Goal: Information Seeking & Learning: Learn about a topic

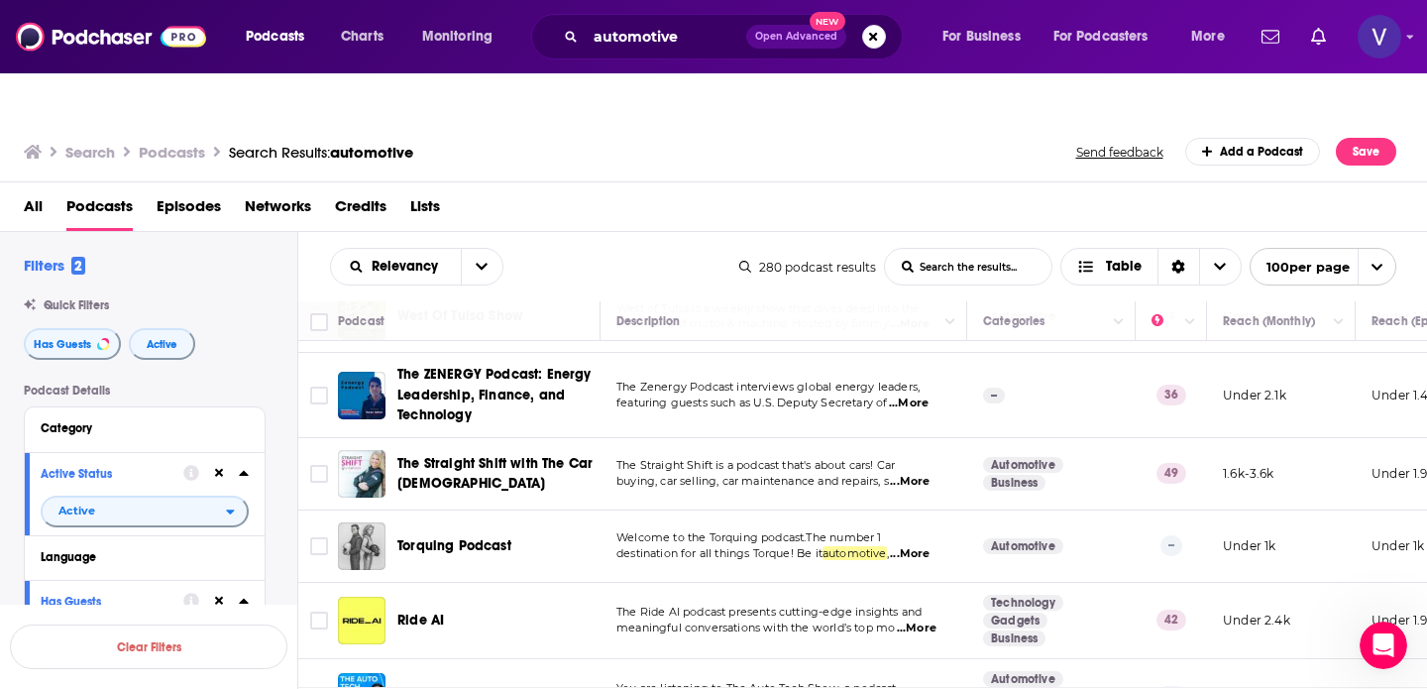
scroll to position [5367, 0]
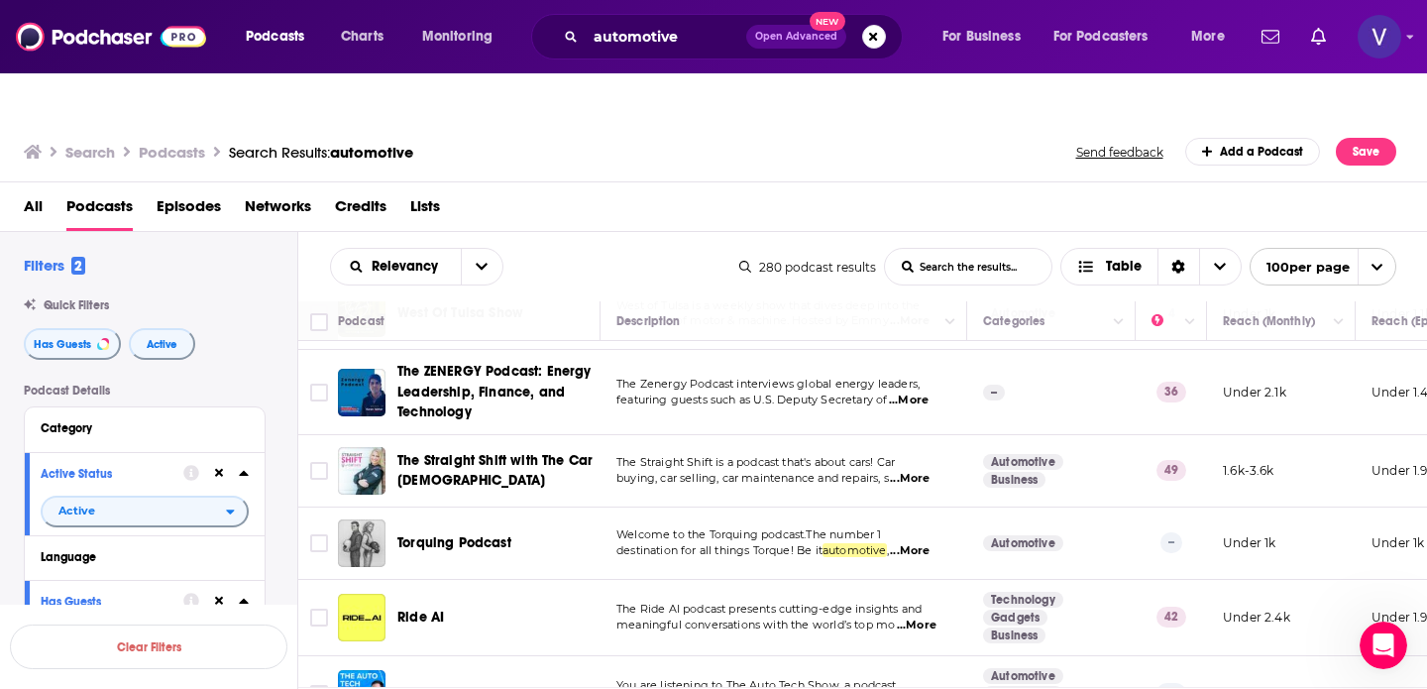
click at [936, 617] on span "...More" at bounding box center [917, 625] width 40 height 16
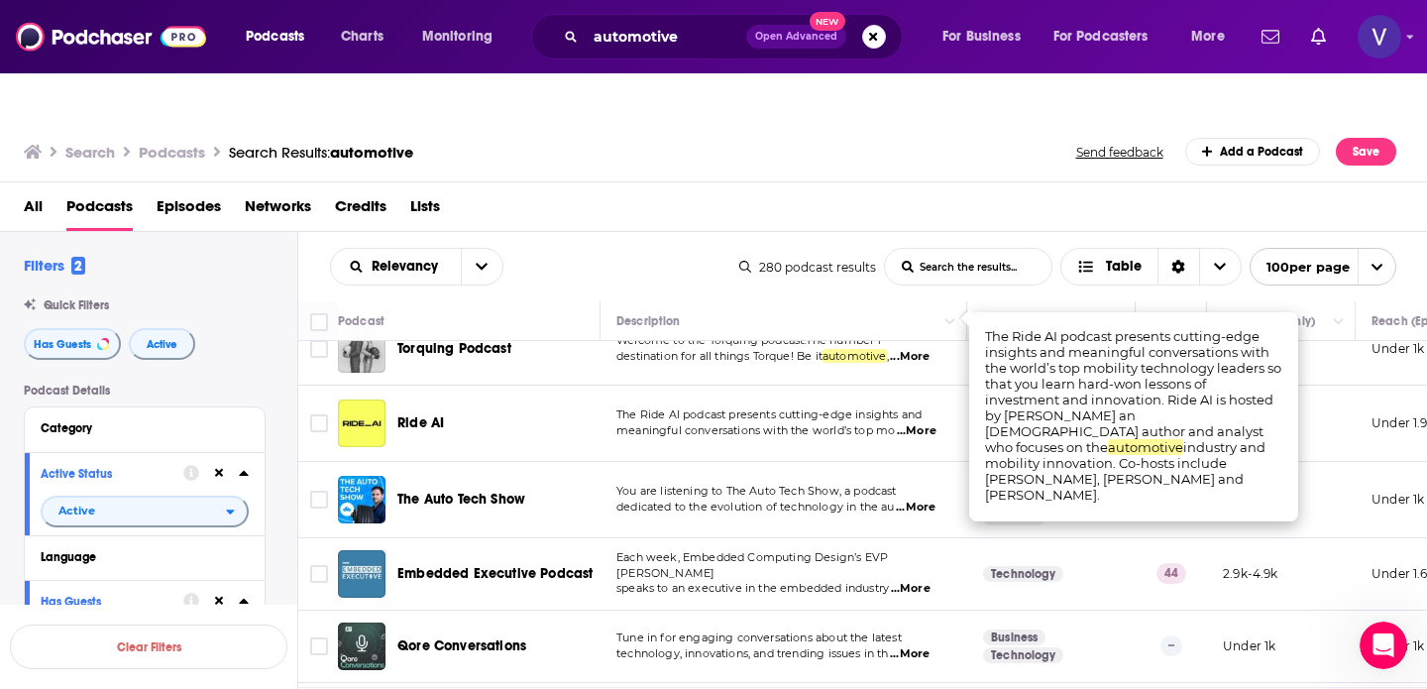
scroll to position [5562, 0]
click at [832, 629] on span "Tune in for engaging conversations about the latest" at bounding box center [758, 636] width 285 height 14
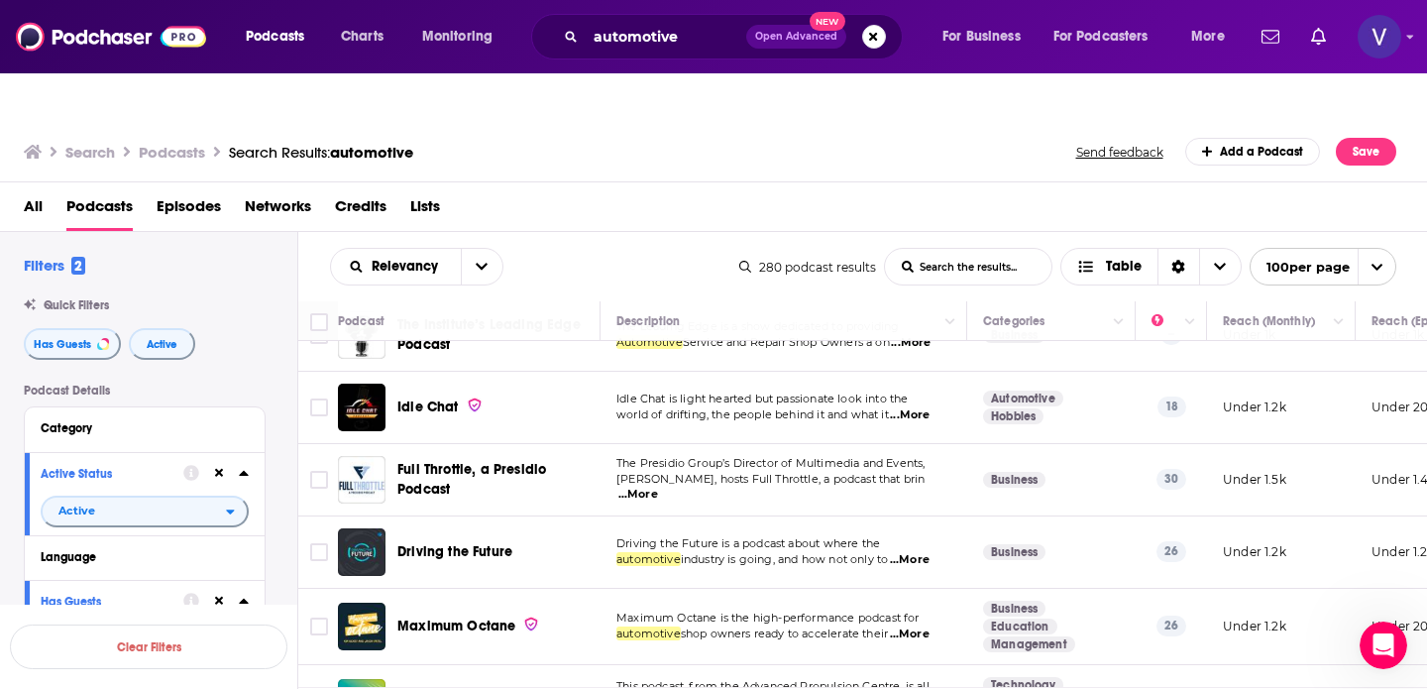
scroll to position [7071, 0]
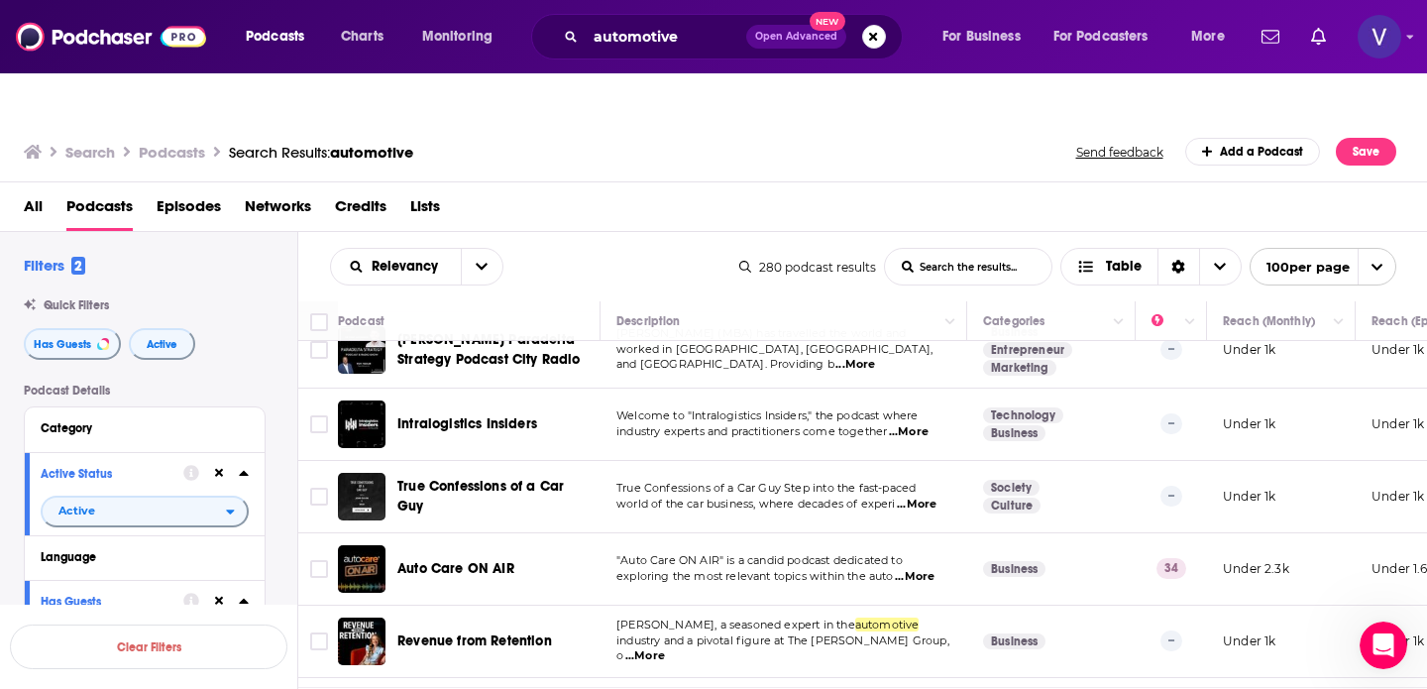
scroll to position [5584, 0]
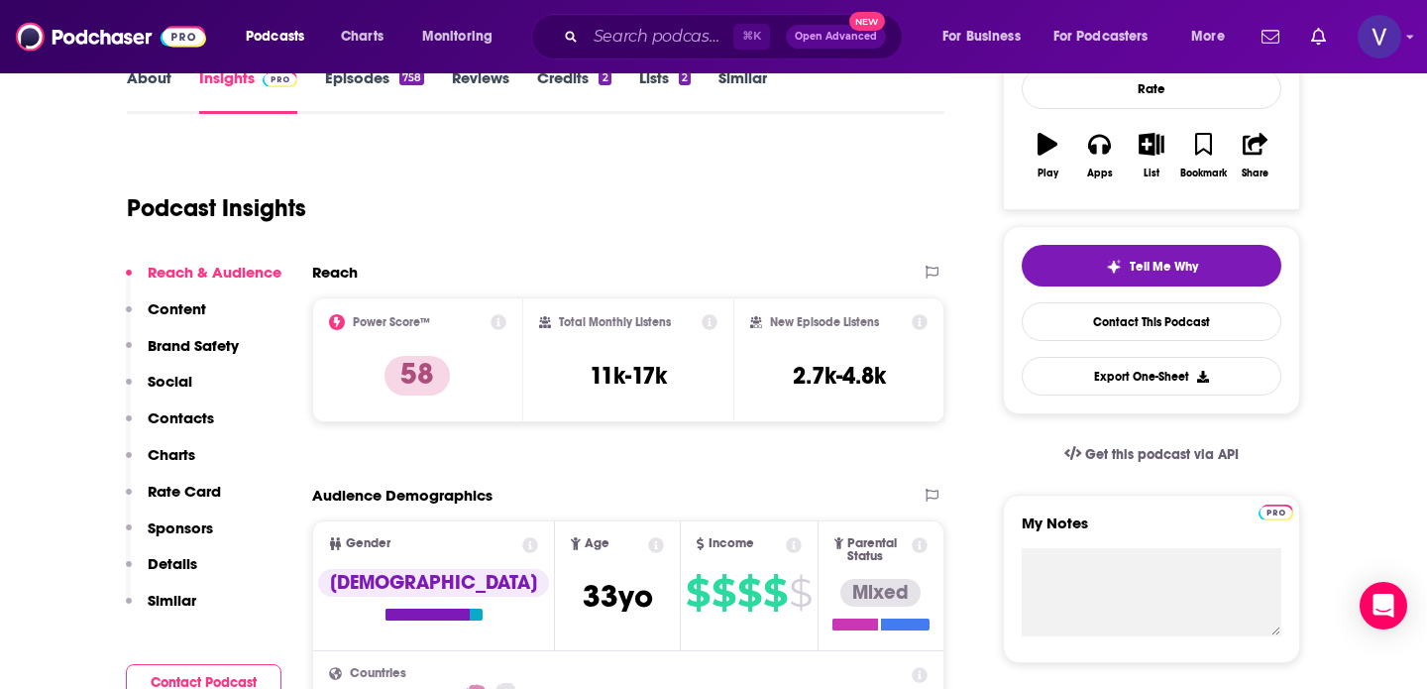
scroll to position [362, 0]
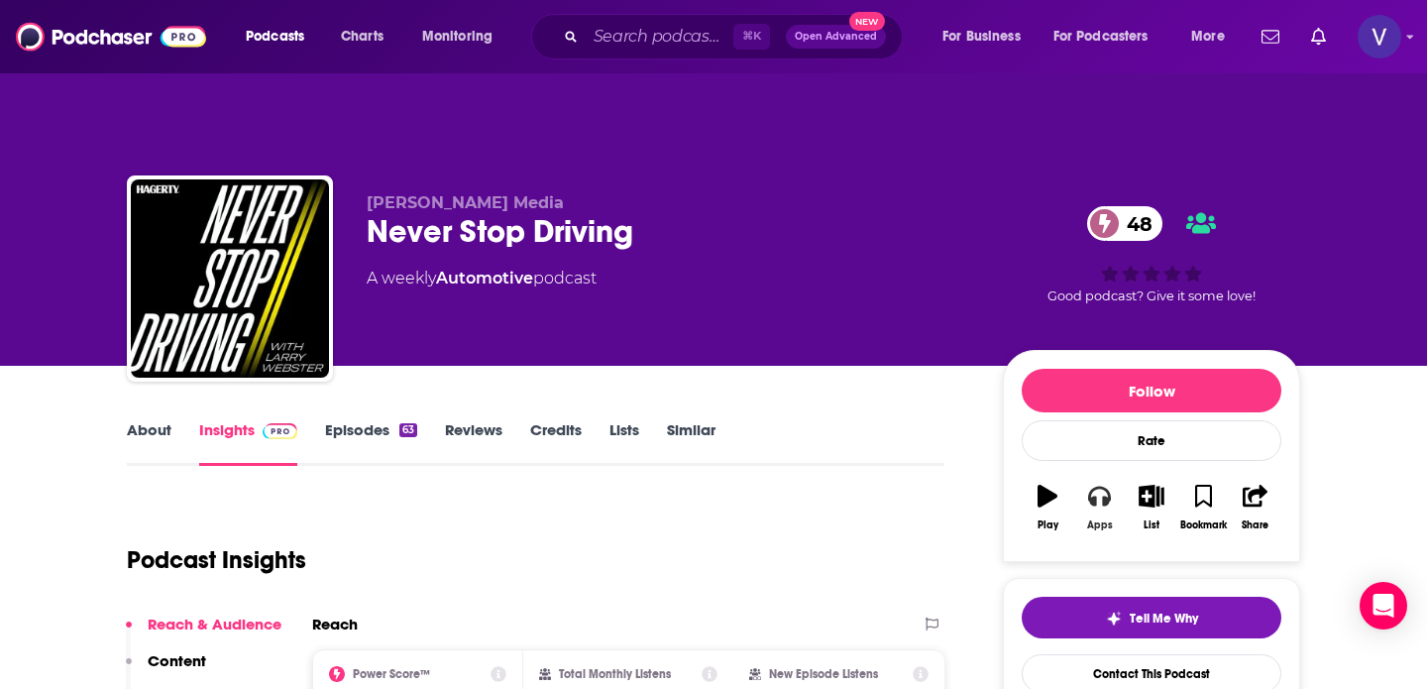
click at [1102, 485] on icon "button" at bounding box center [1099, 496] width 22 height 22
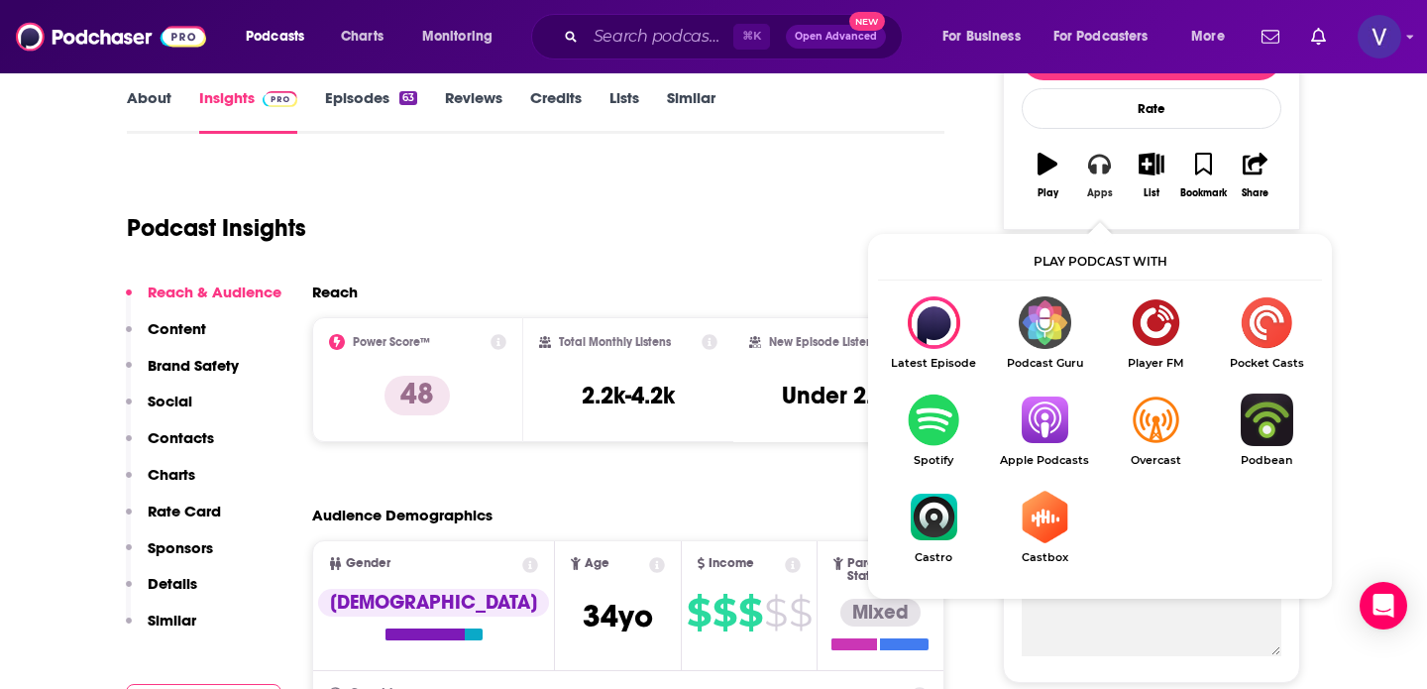
scroll to position [339, 0]
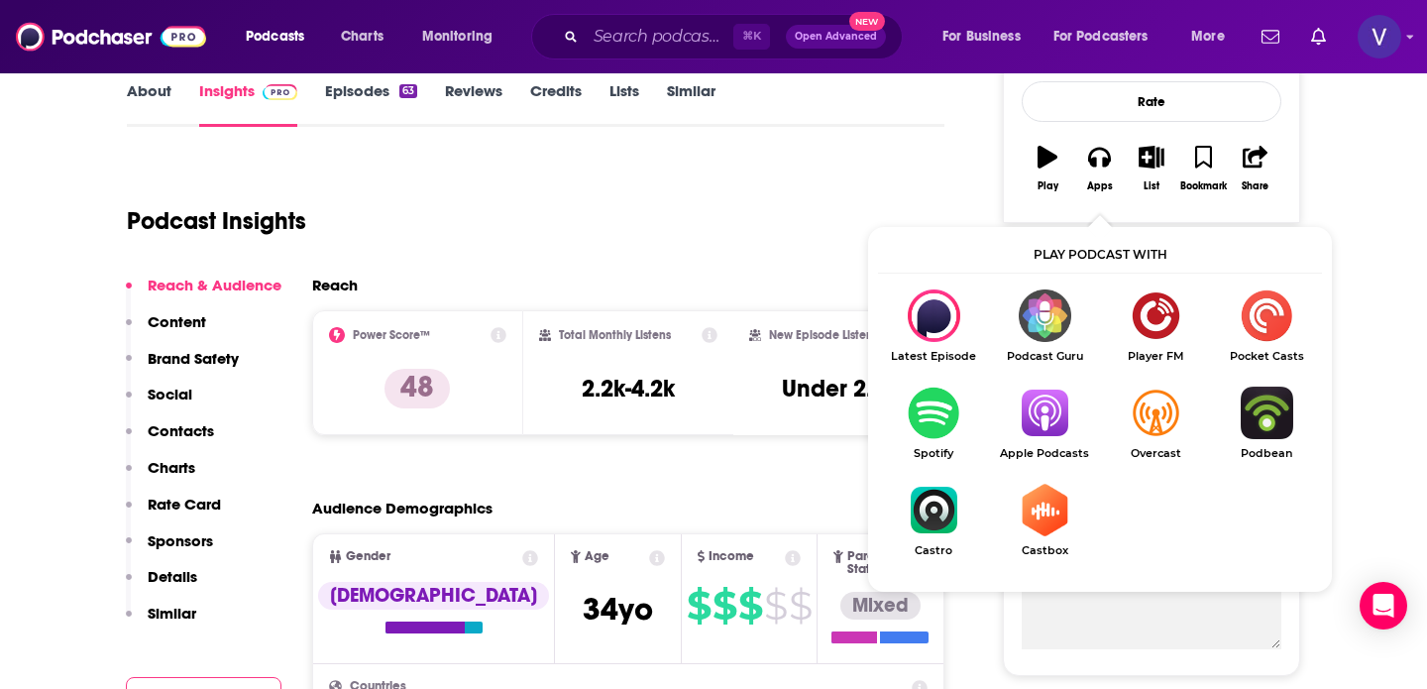
click at [1057, 387] on img "Show Listen On dropdown" at bounding box center [1044, 413] width 111 height 53
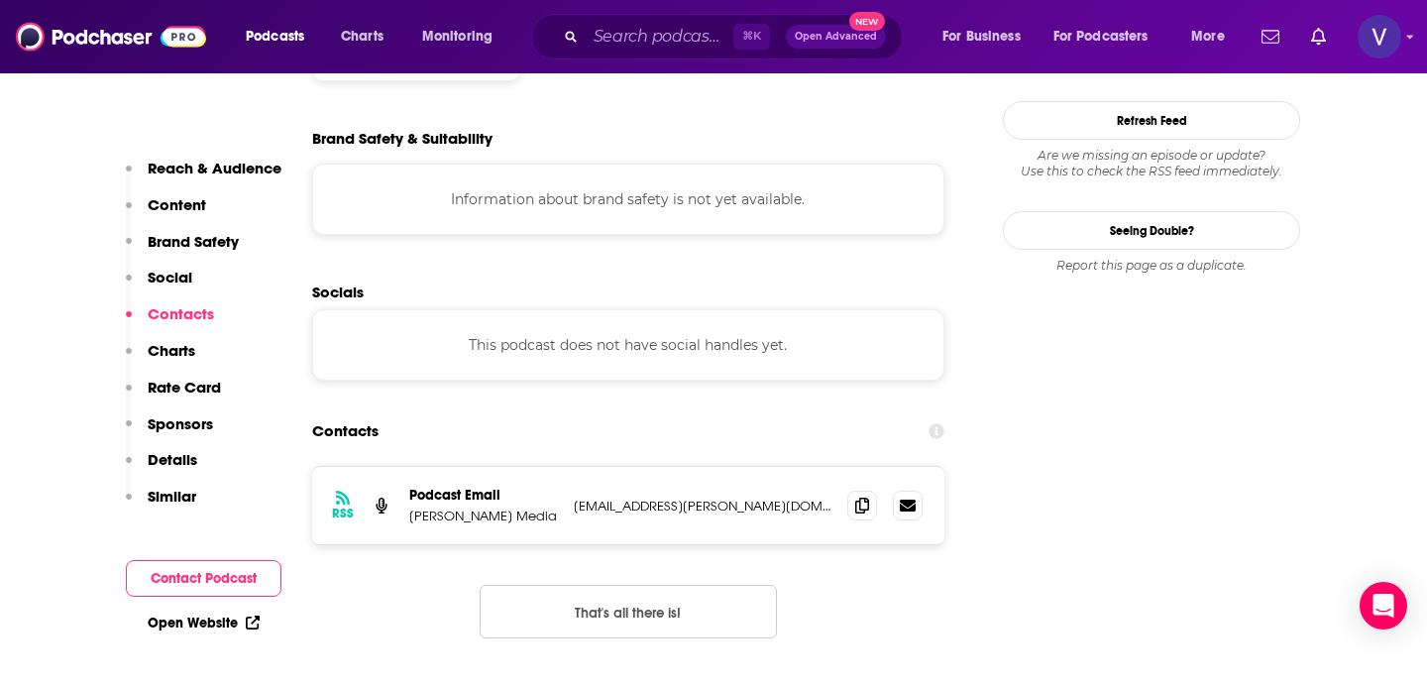
scroll to position [1742, 0]
click at [557, 583] on button "That's all there is!" at bounding box center [628, 610] width 297 height 54
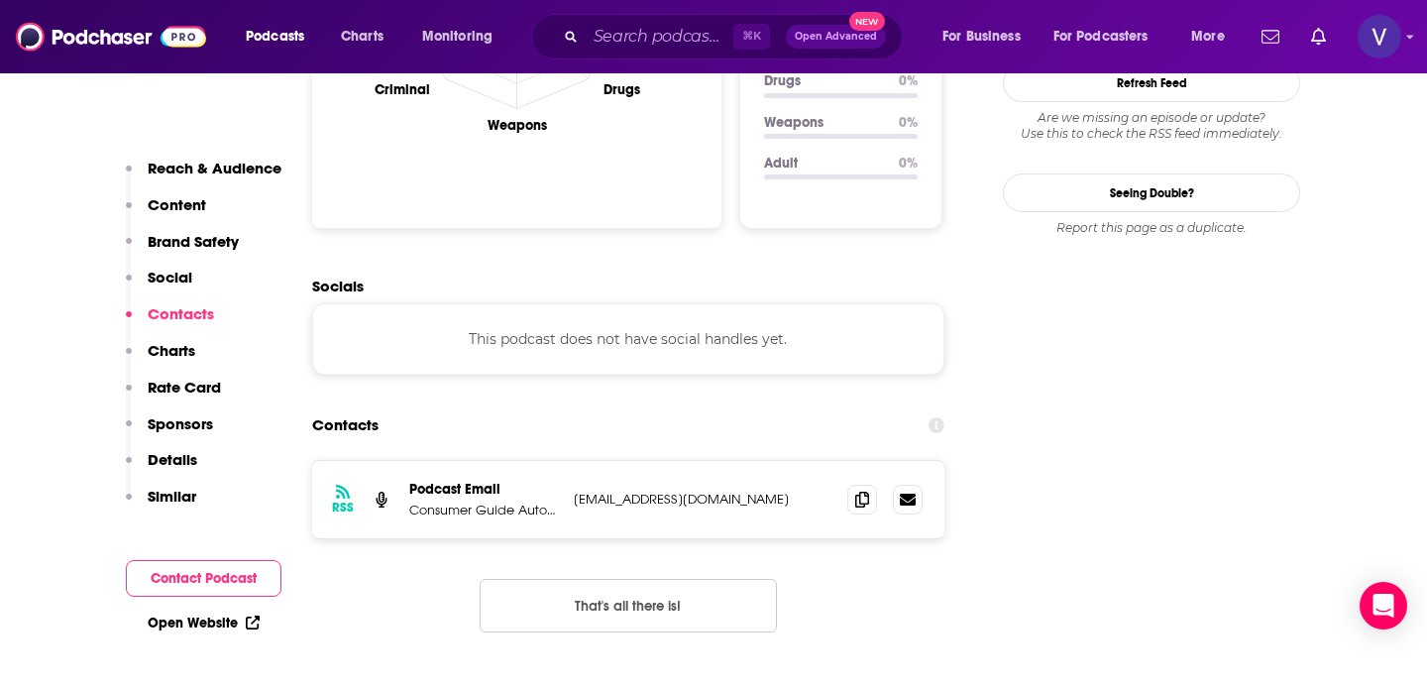
scroll to position [2205, 0]
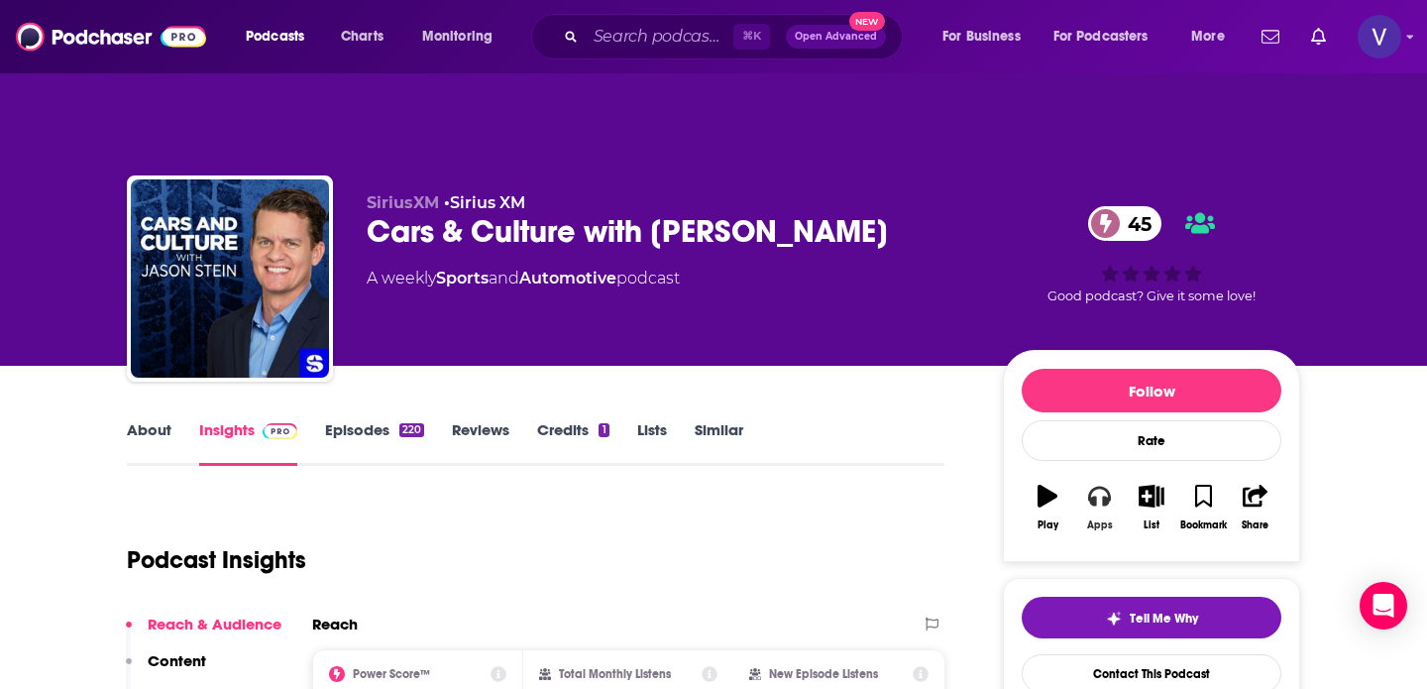
click at [1101, 472] on button "Apps" at bounding box center [1099, 507] width 52 height 71
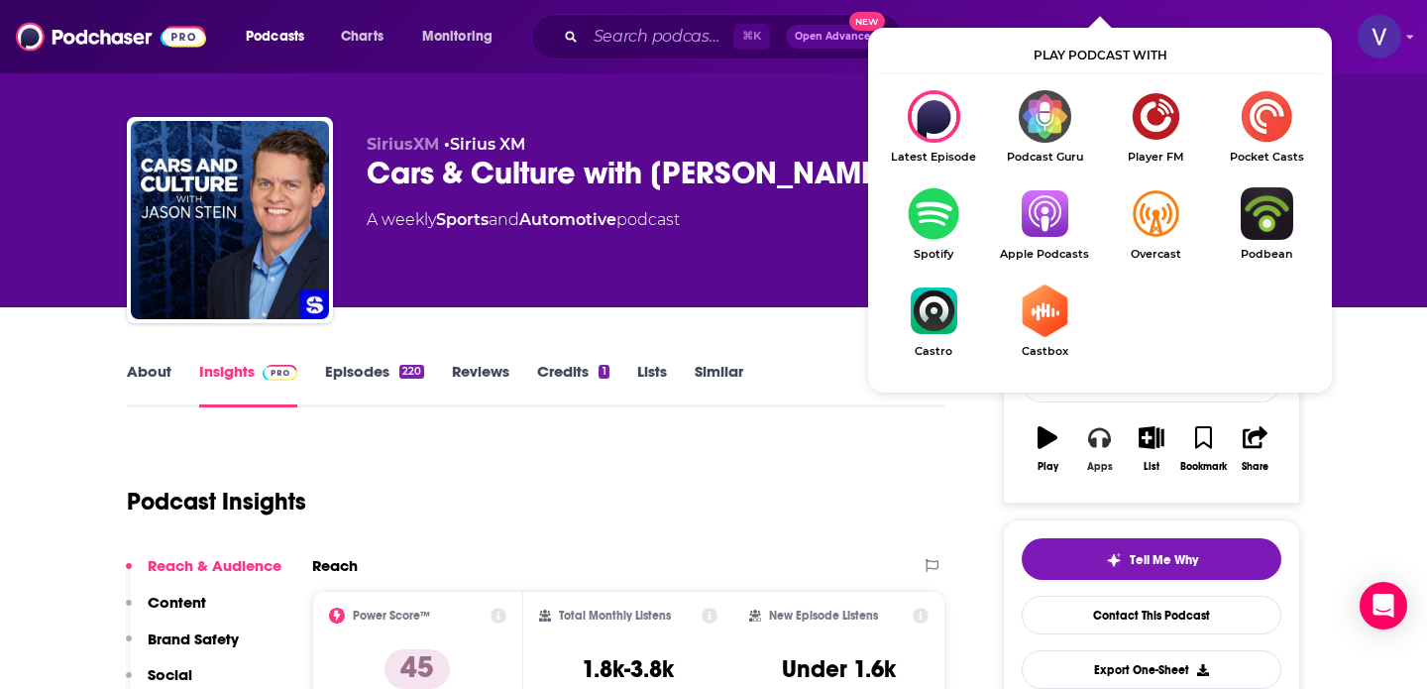
scroll to position [79, 0]
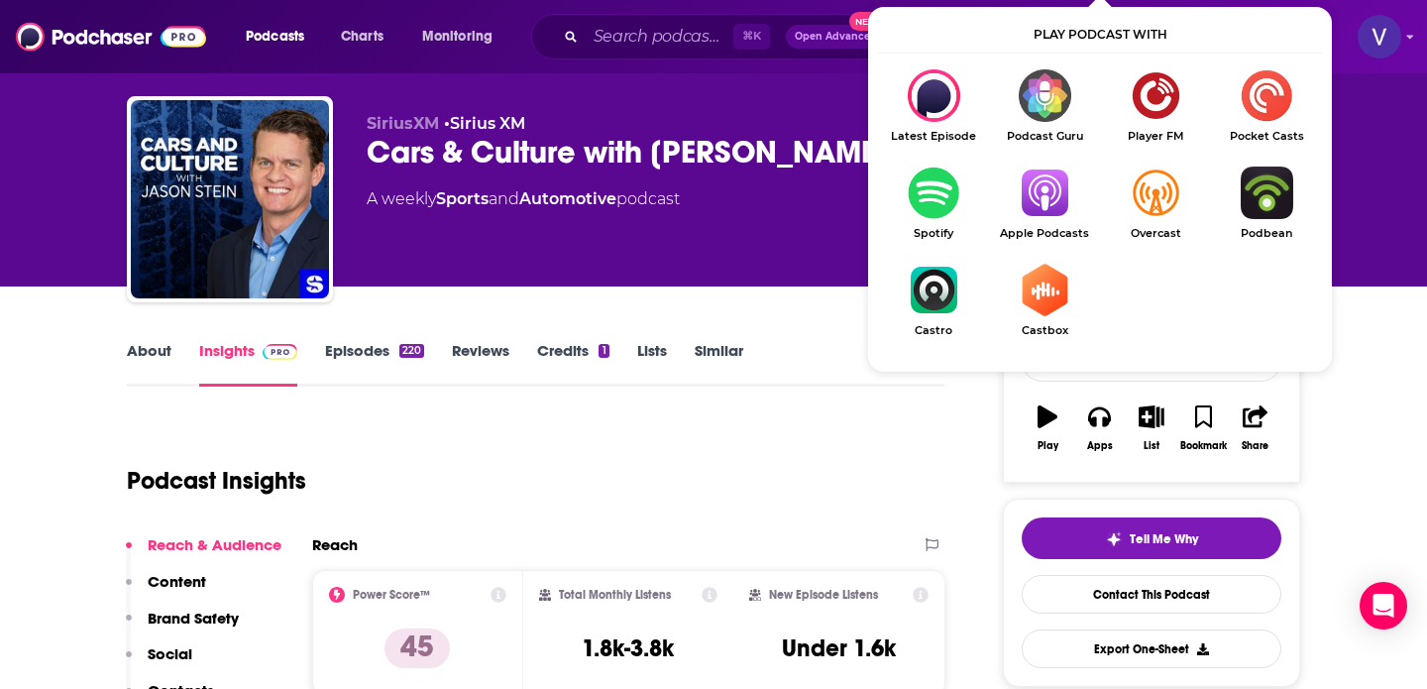
click at [1054, 167] on img "Show Listen On dropdown" at bounding box center [1044, 193] width 111 height 53
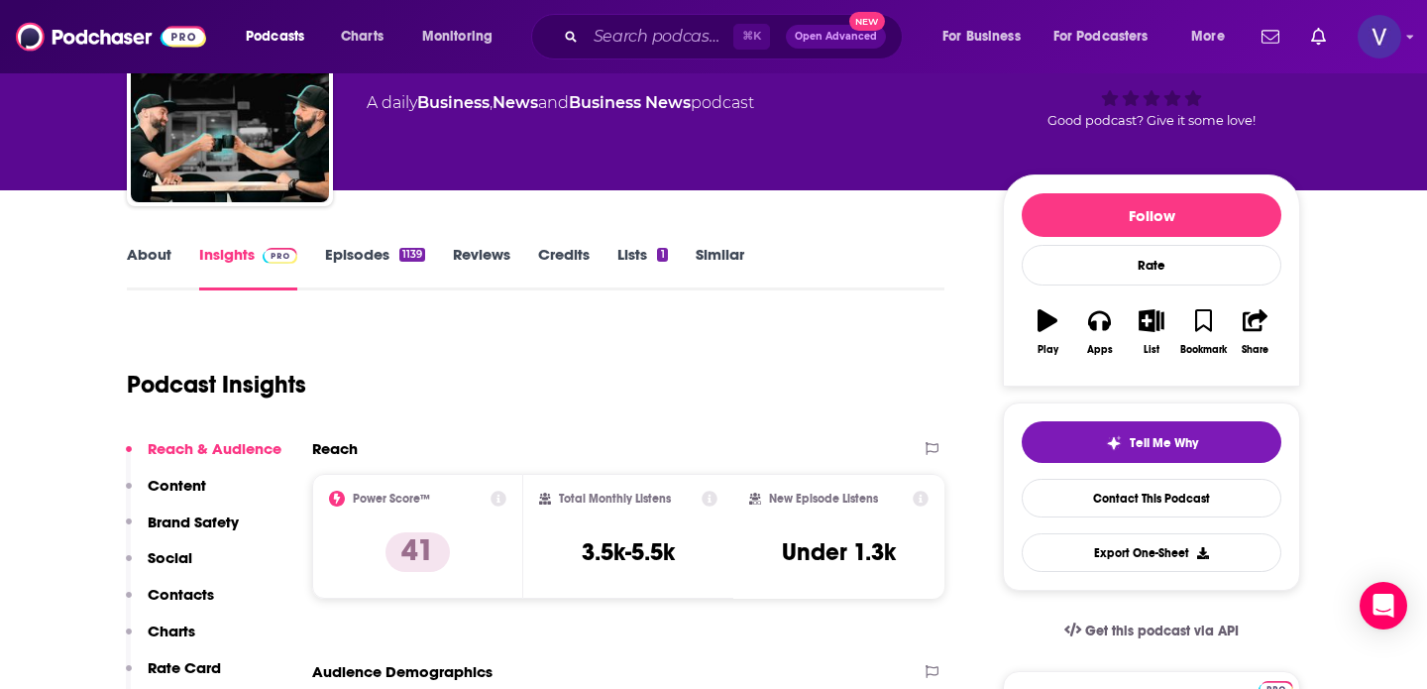
scroll to position [169, 0]
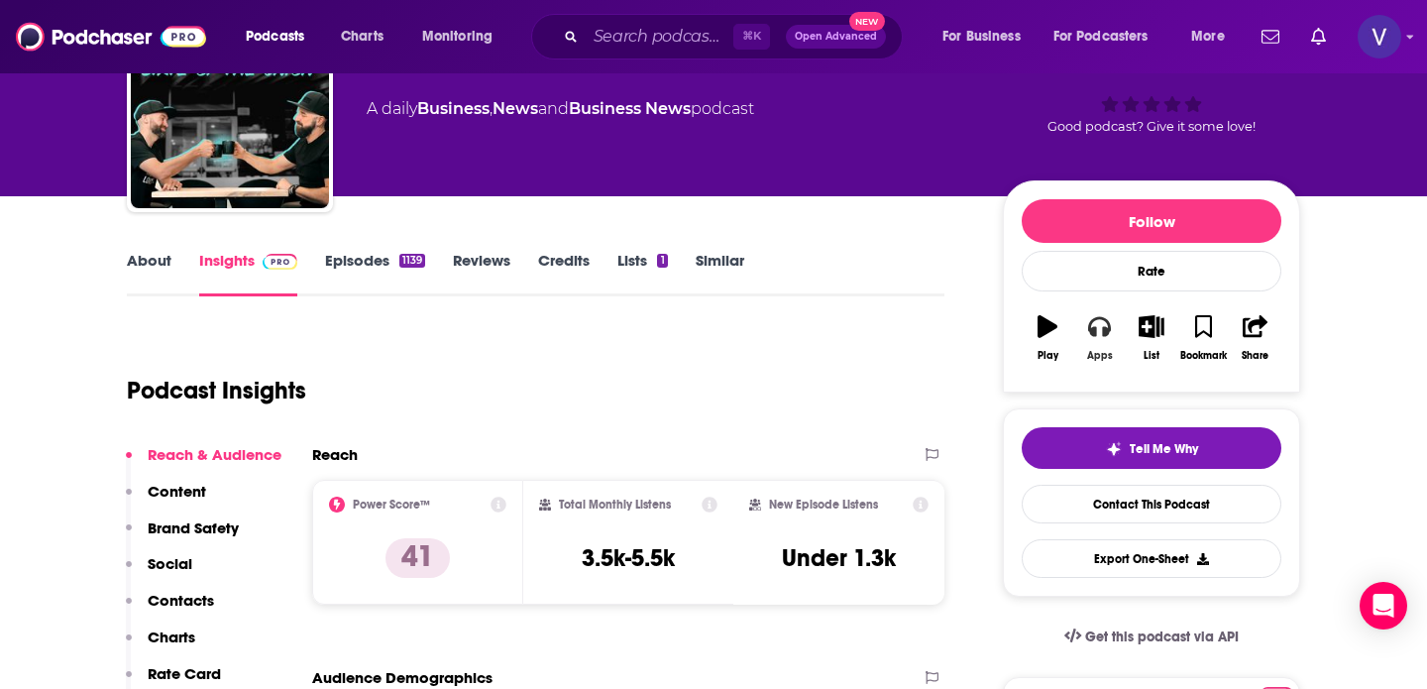
click at [1093, 302] on button "Apps" at bounding box center [1099, 337] width 52 height 71
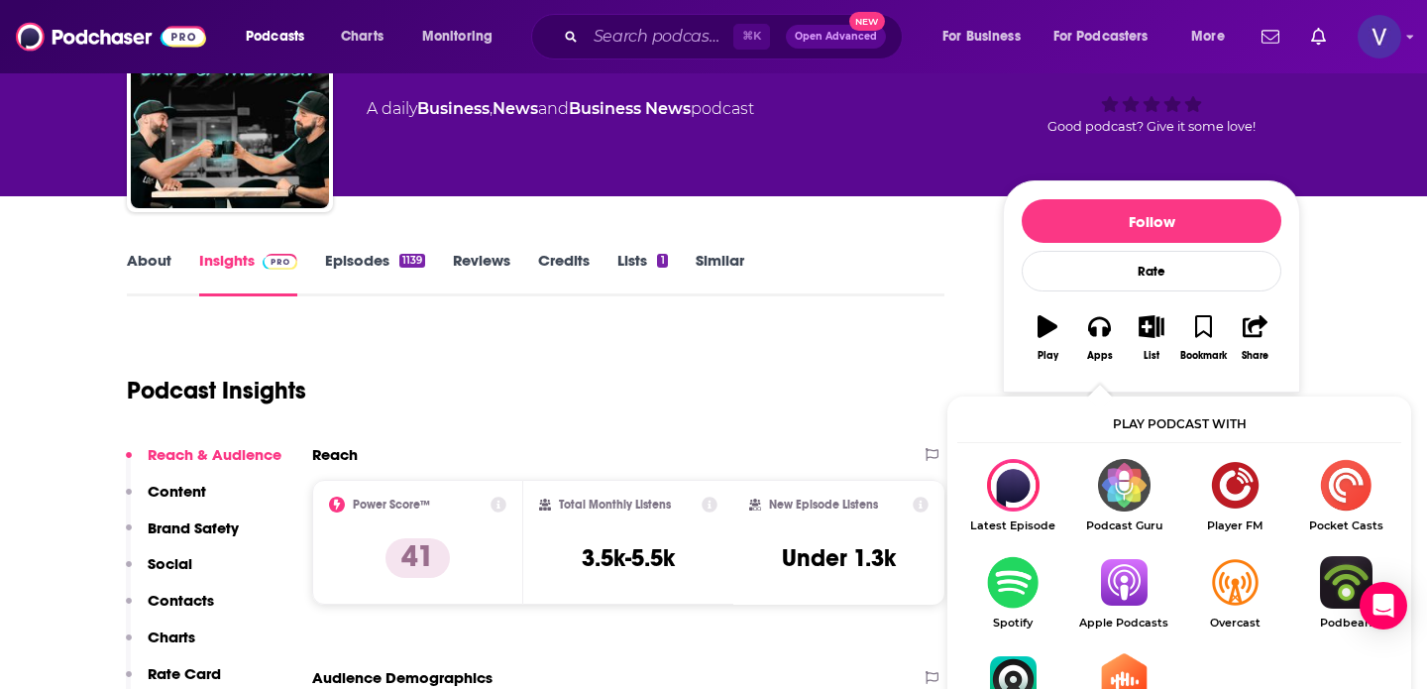
click at [1117, 556] on img "Show Listen On dropdown" at bounding box center [1123, 582] width 111 height 53
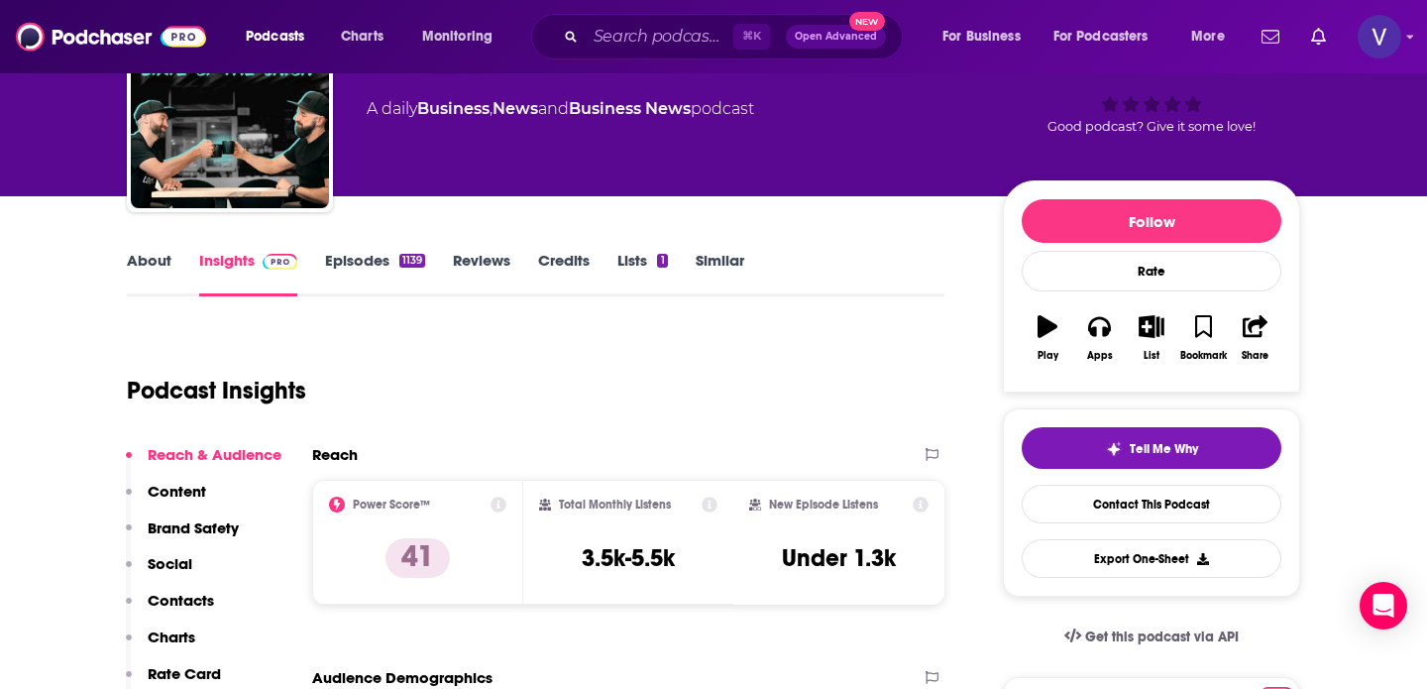
scroll to position [0, 0]
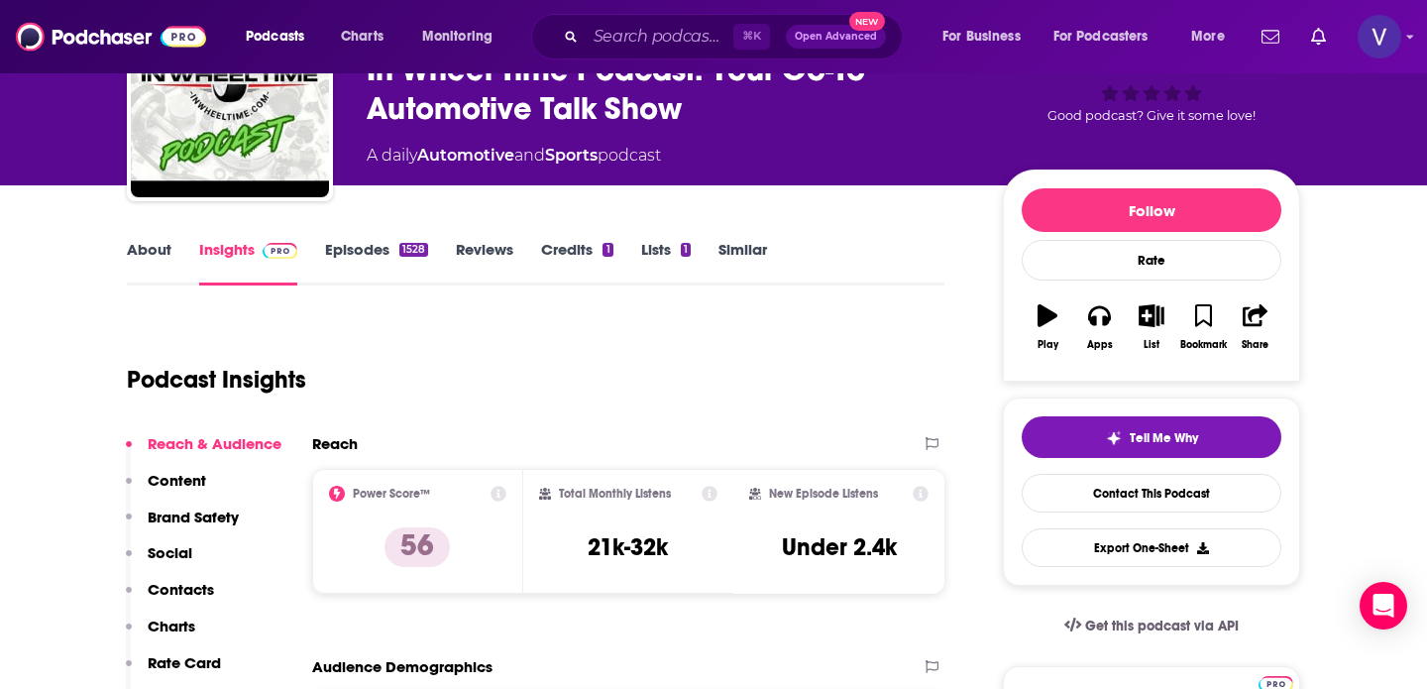
scroll to position [179, 0]
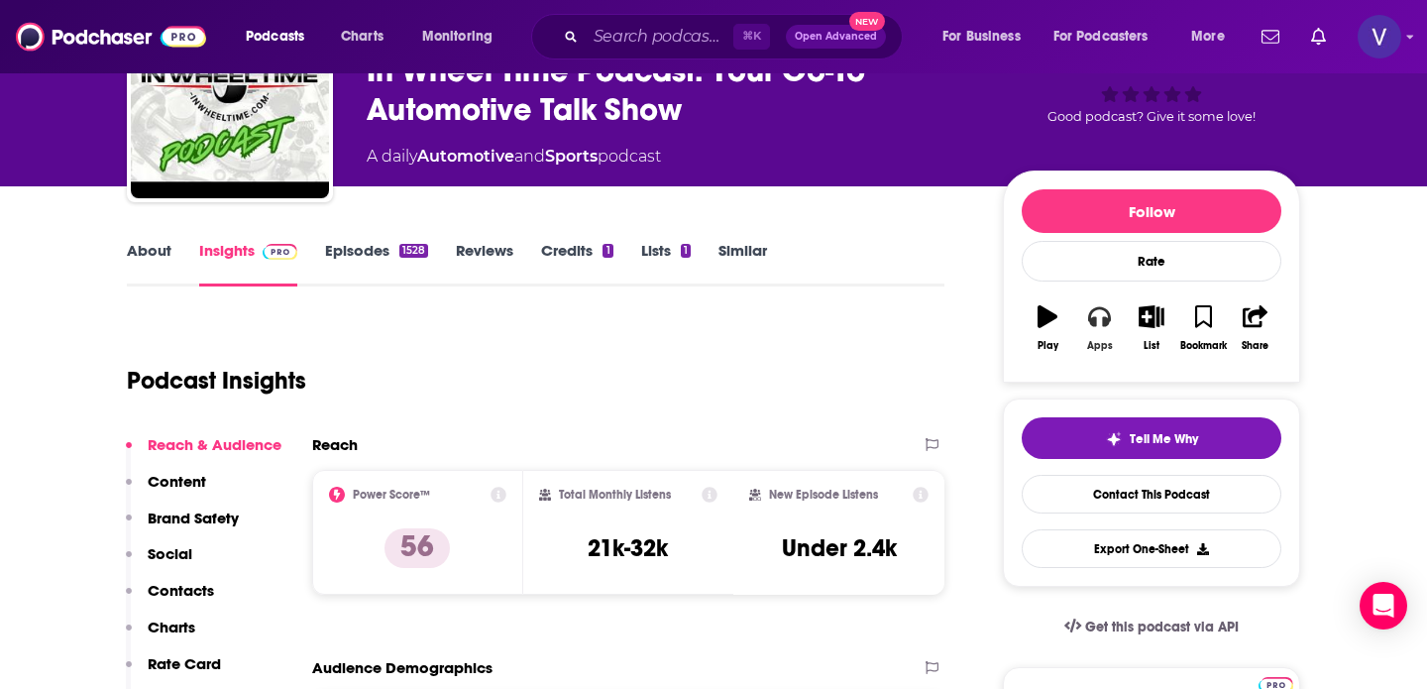
click at [1093, 305] on icon "button" at bounding box center [1099, 316] width 22 height 22
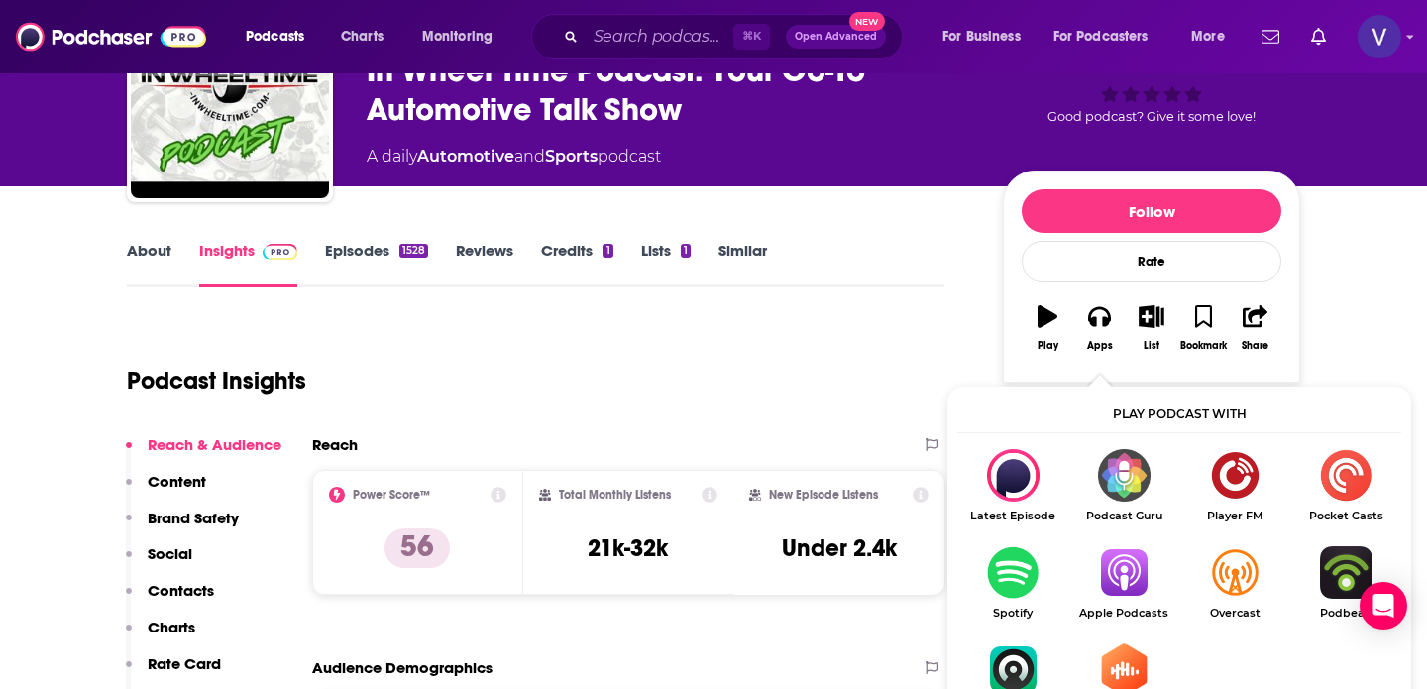
click at [1119, 546] on img "Show Listen On dropdown" at bounding box center [1123, 572] width 111 height 53
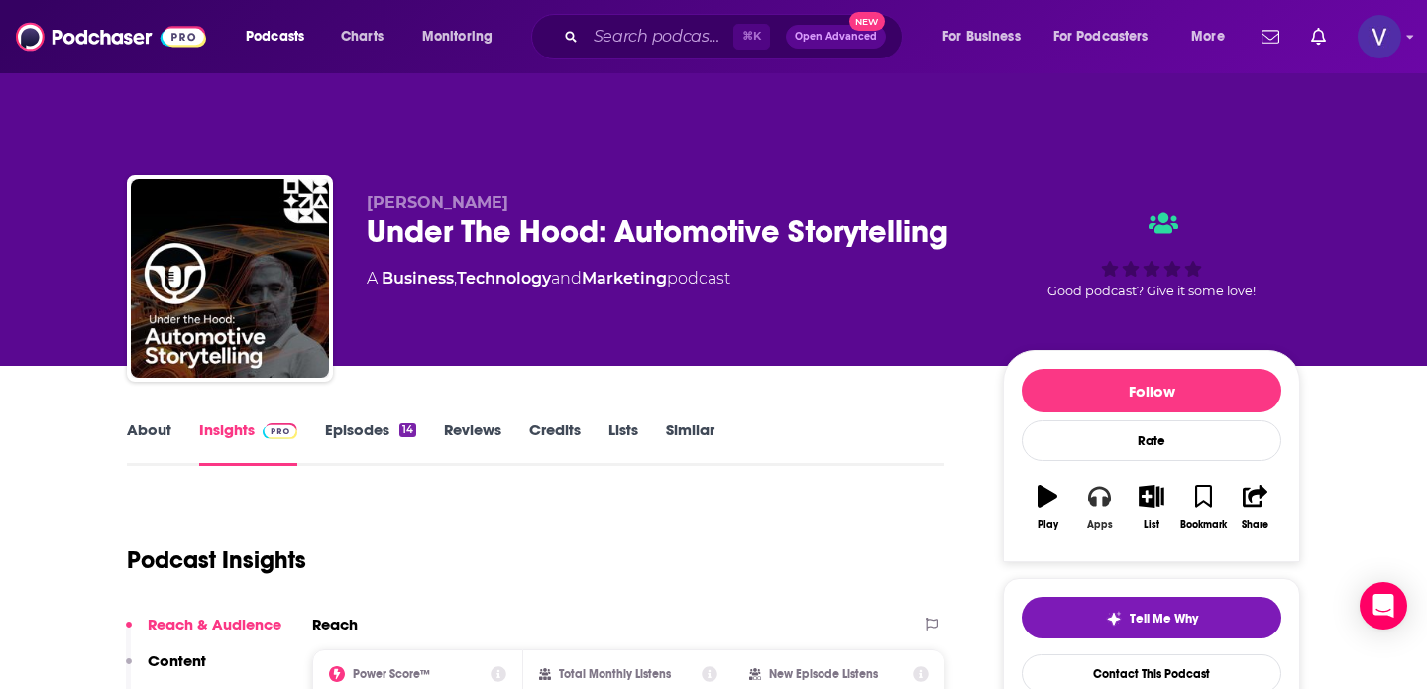
click at [1103, 485] on icon "button" at bounding box center [1099, 496] width 22 height 22
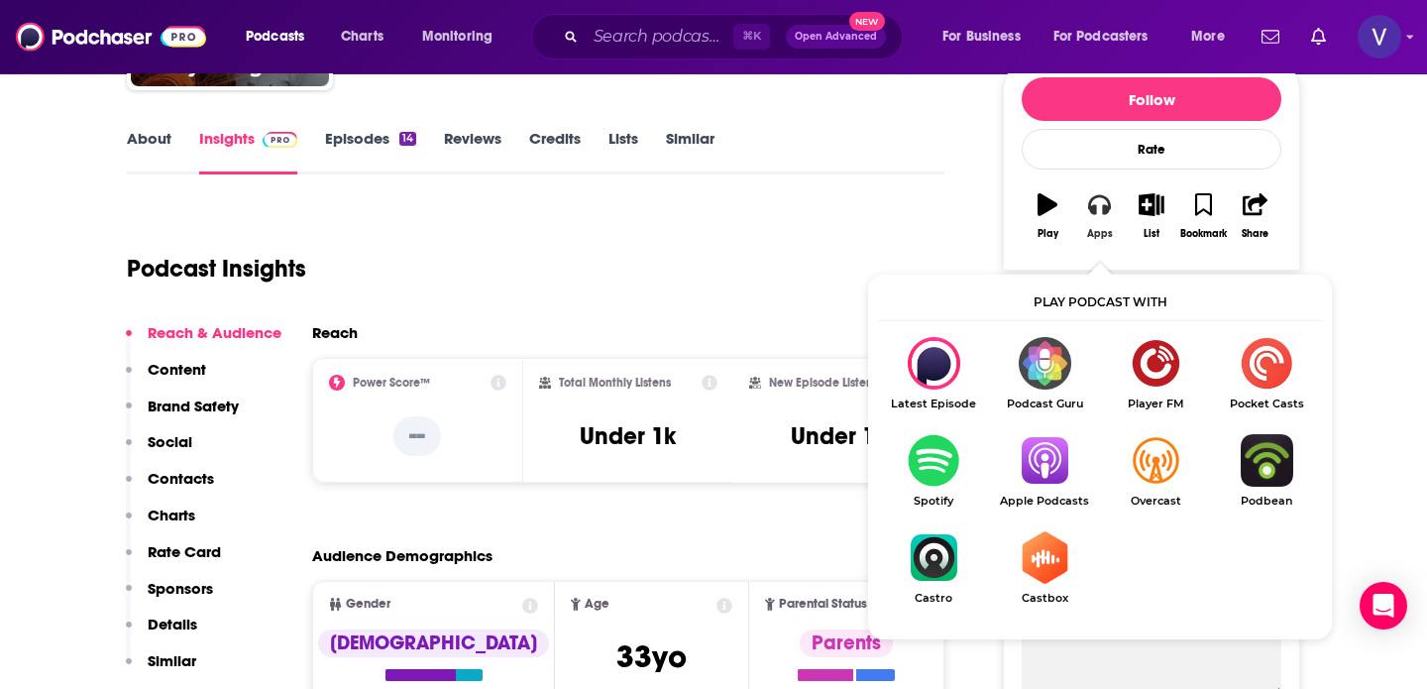
scroll to position [327, 0]
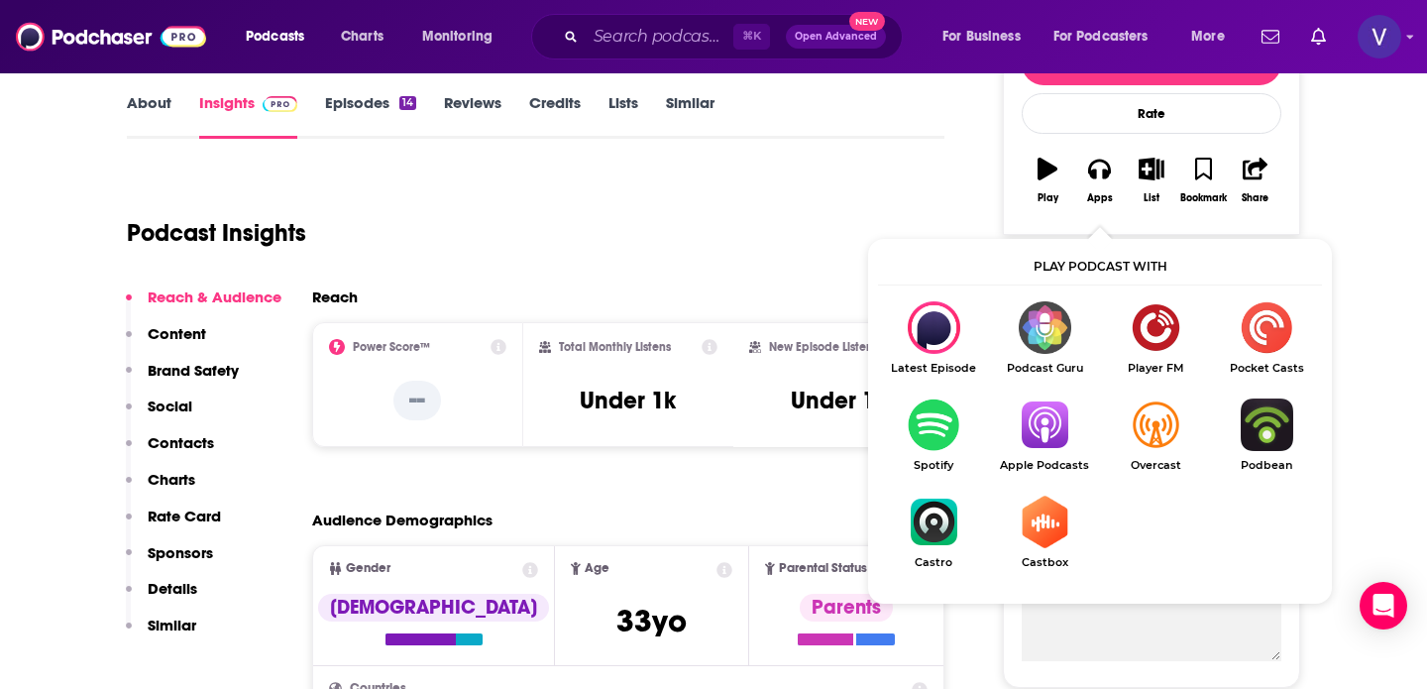
click at [1038, 398] on img "Show Listen On dropdown" at bounding box center [1044, 424] width 111 height 53
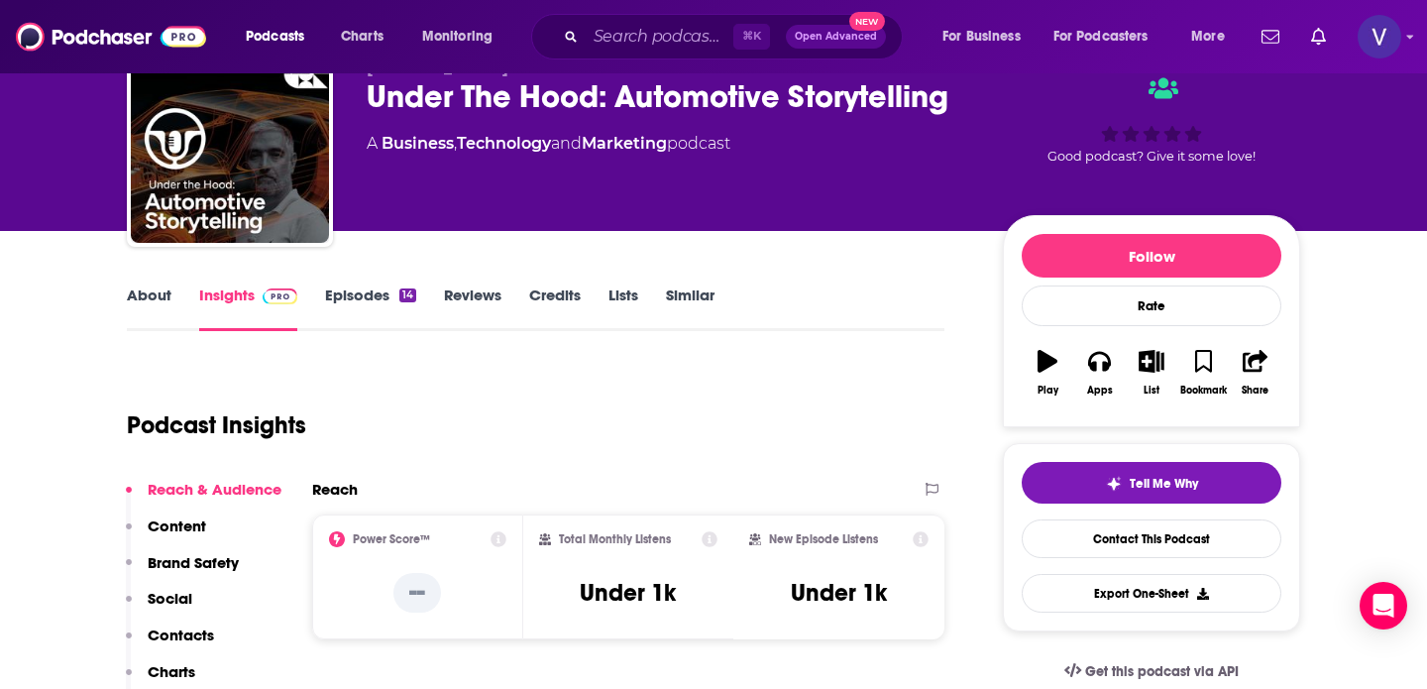
scroll to position [151, 0]
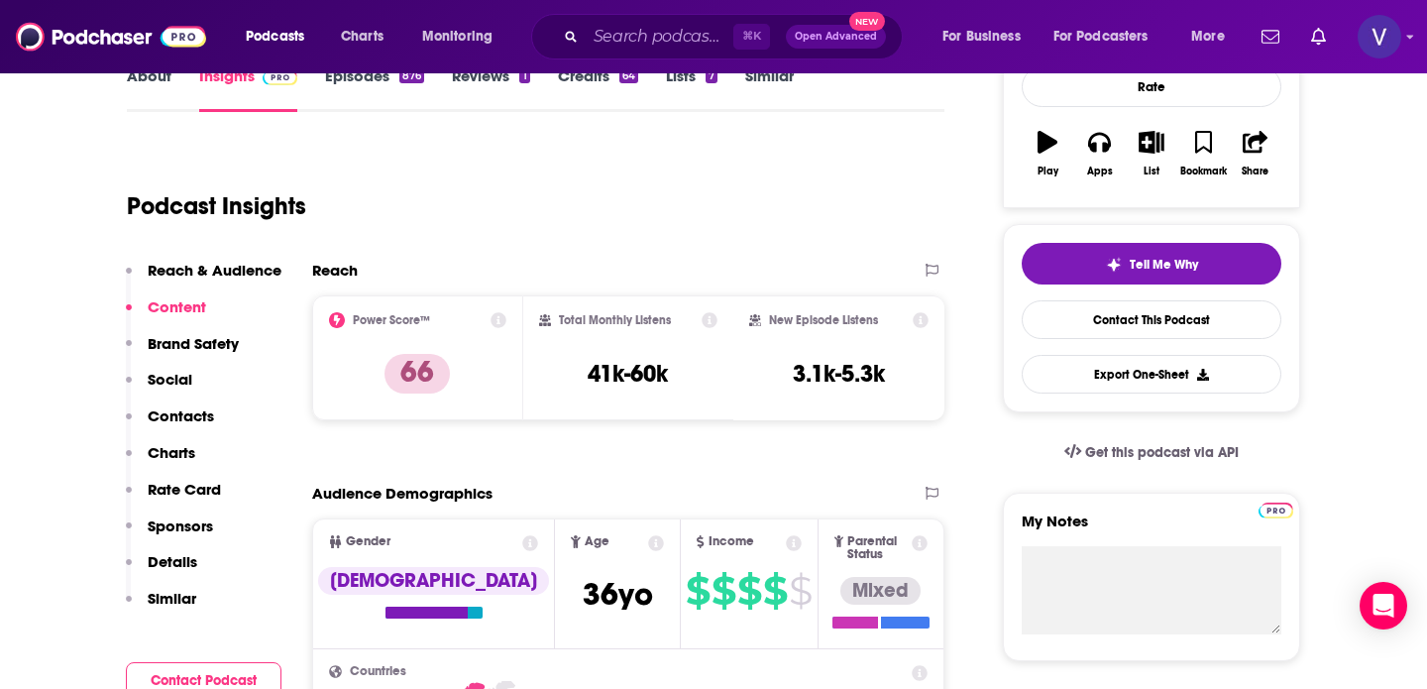
scroll to position [218, 0]
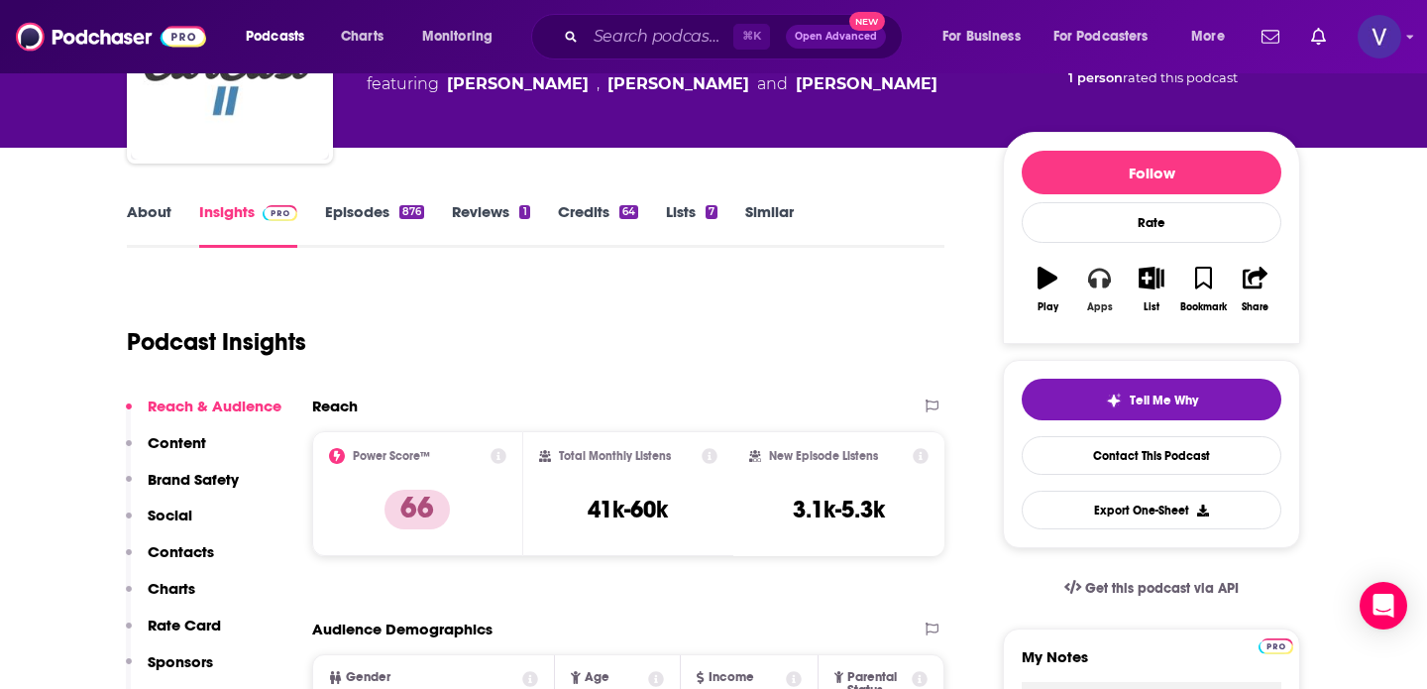
click at [1097, 267] on icon "button" at bounding box center [1099, 278] width 22 height 22
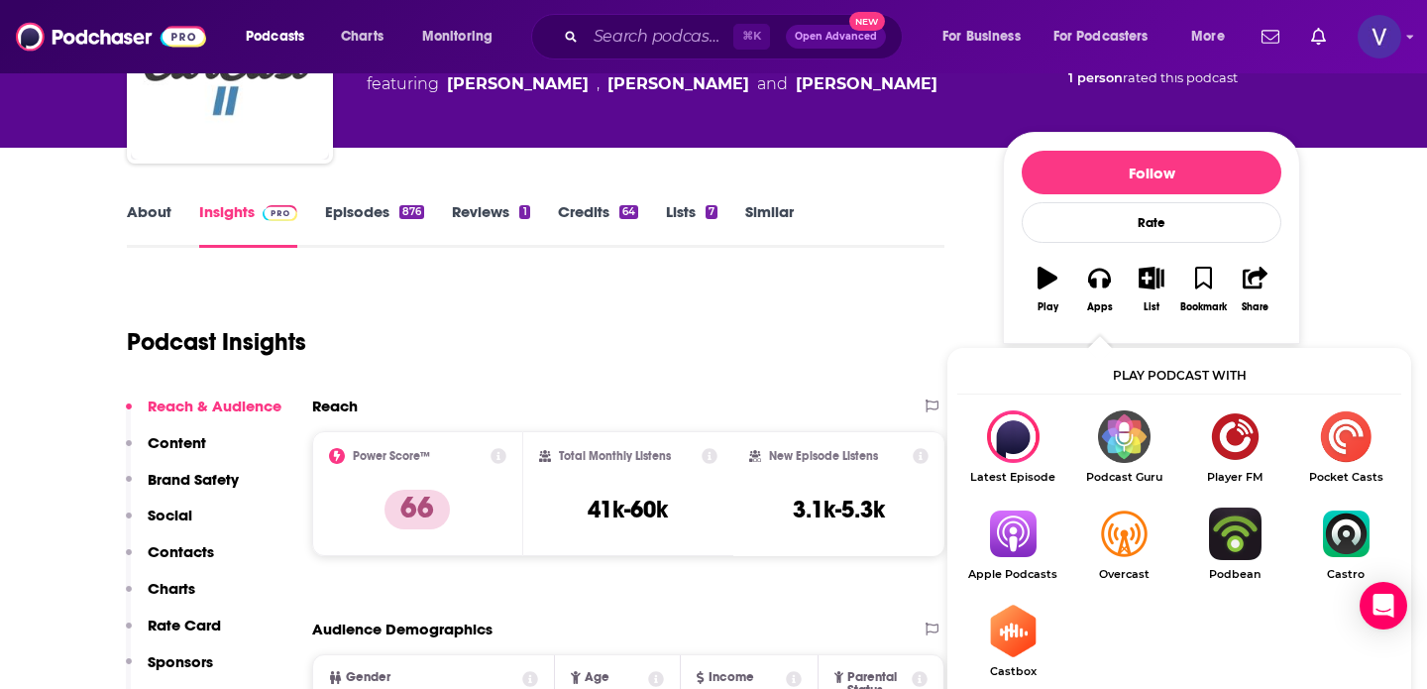
click at [1023, 507] on img "Show Listen On dropdown" at bounding box center [1012, 533] width 111 height 53
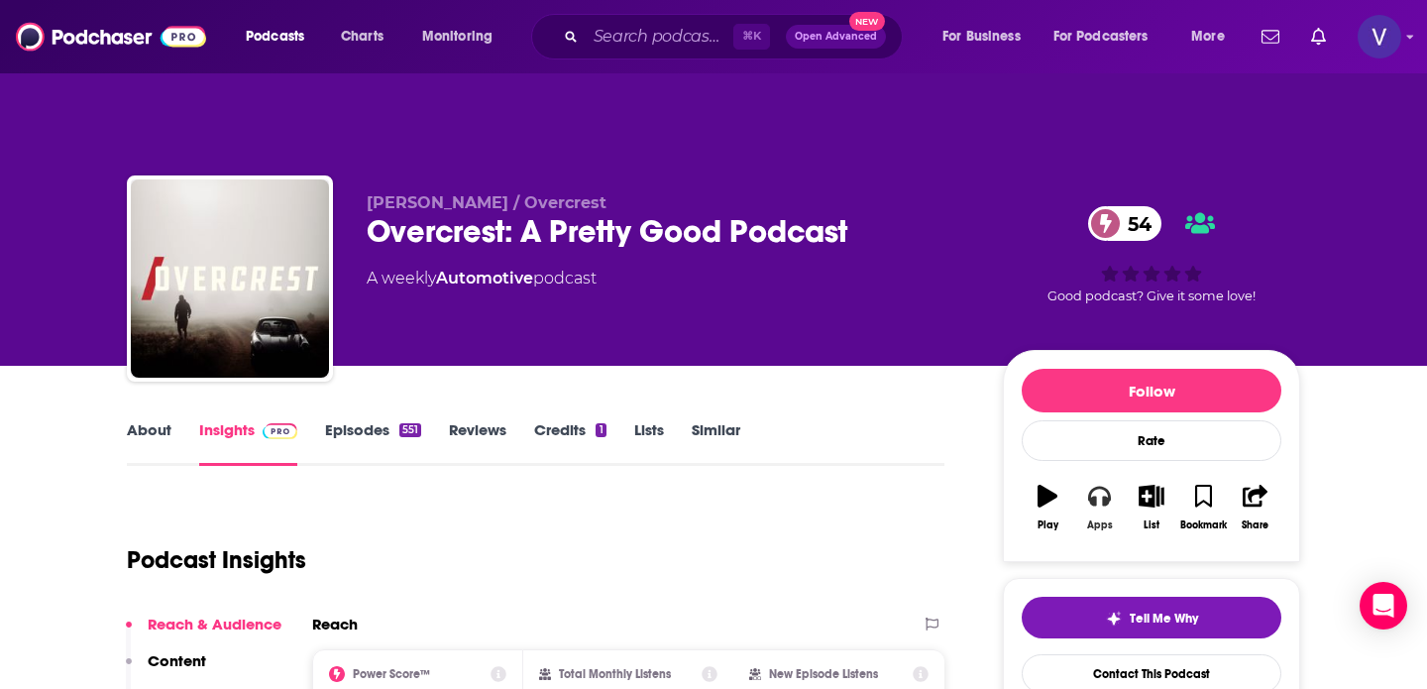
click at [1098, 472] on button "Apps" at bounding box center [1099, 507] width 52 height 71
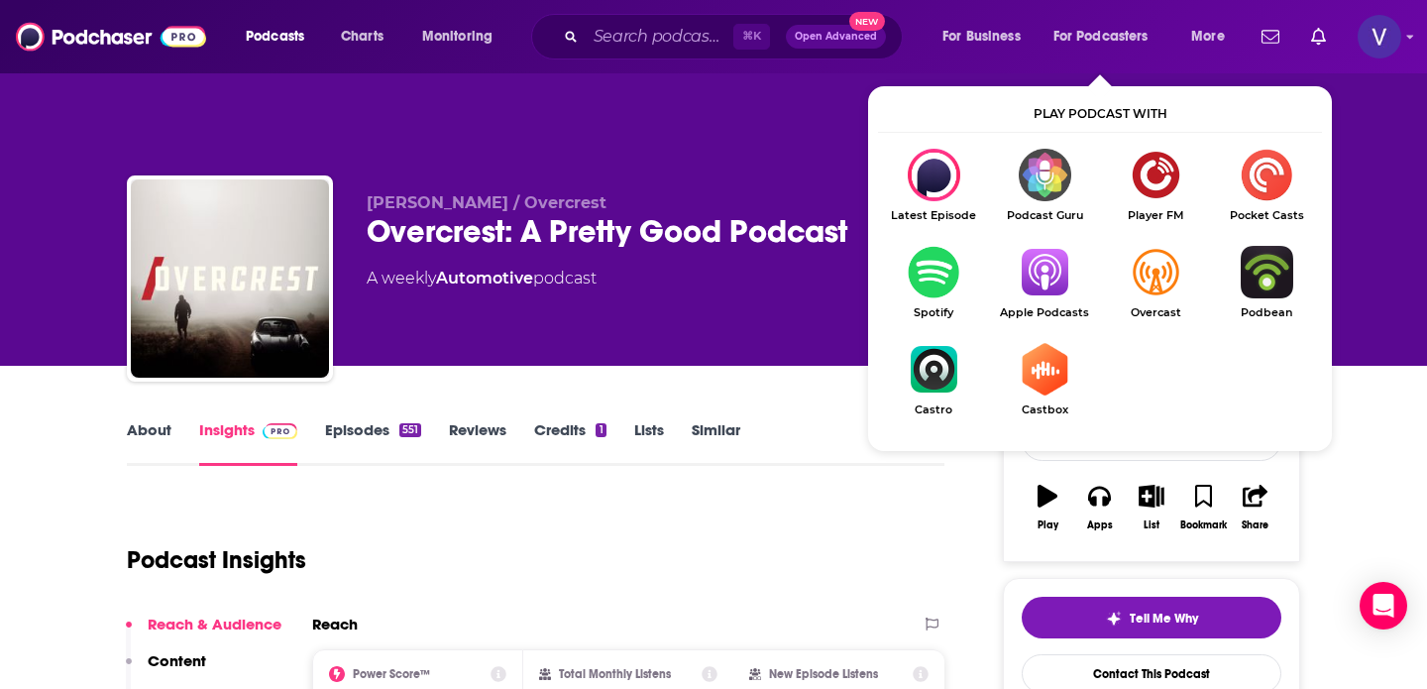
click at [1049, 246] on img "Show Listen On dropdown" at bounding box center [1044, 272] width 111 height 53
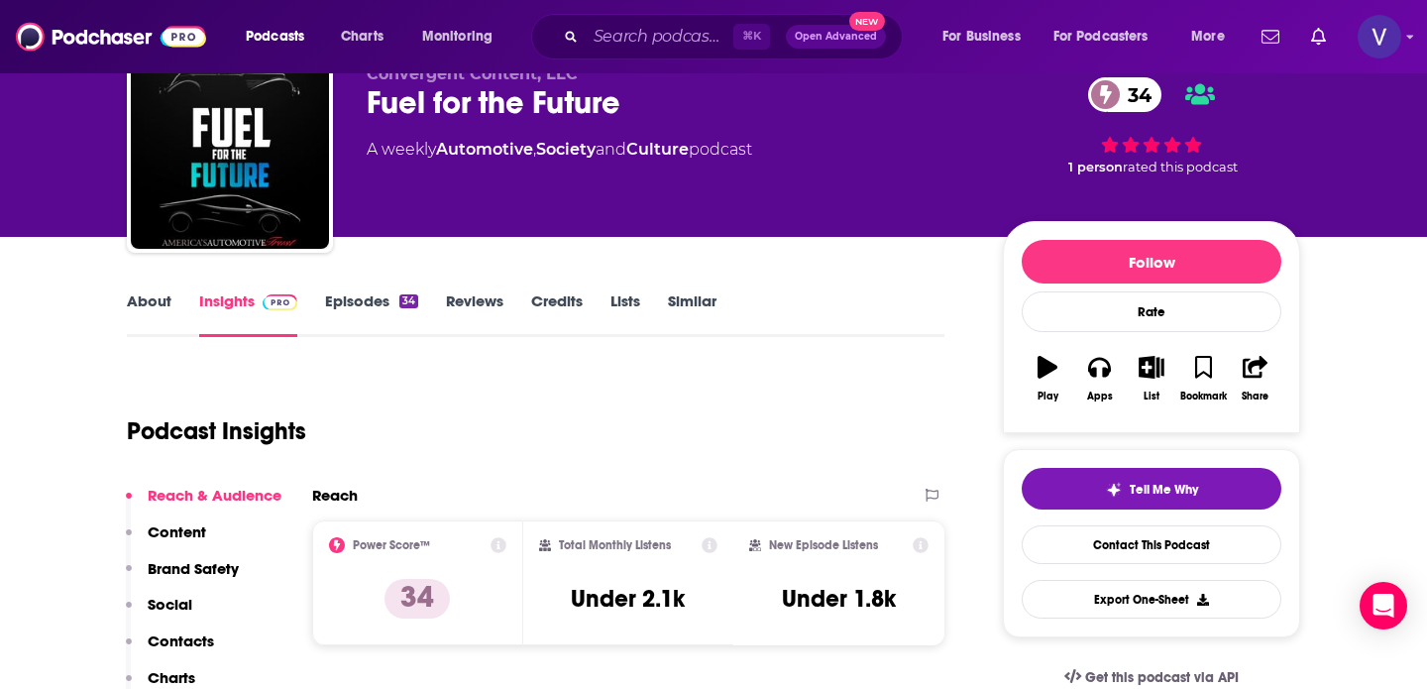
scroll to position [133, 0]
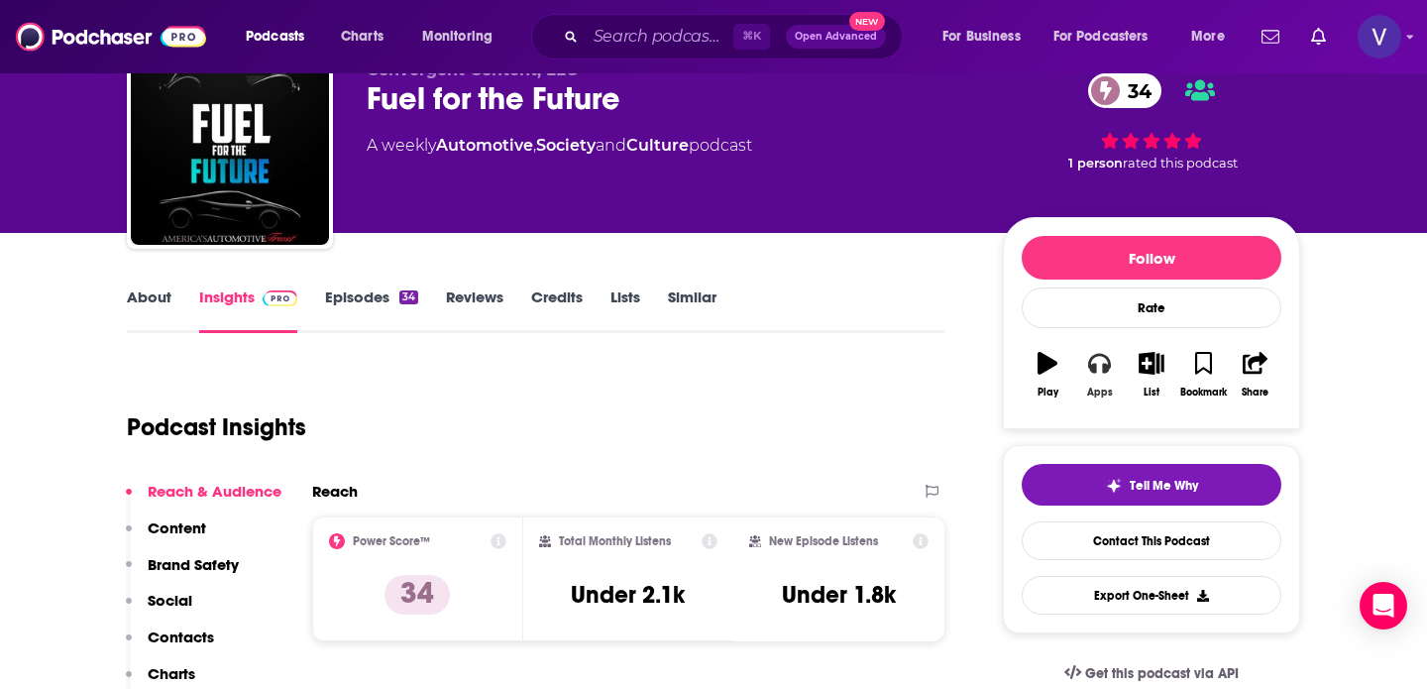
click at [1096, 354] on icon "button" at bounding box center [1099, 364] width 22 height 20
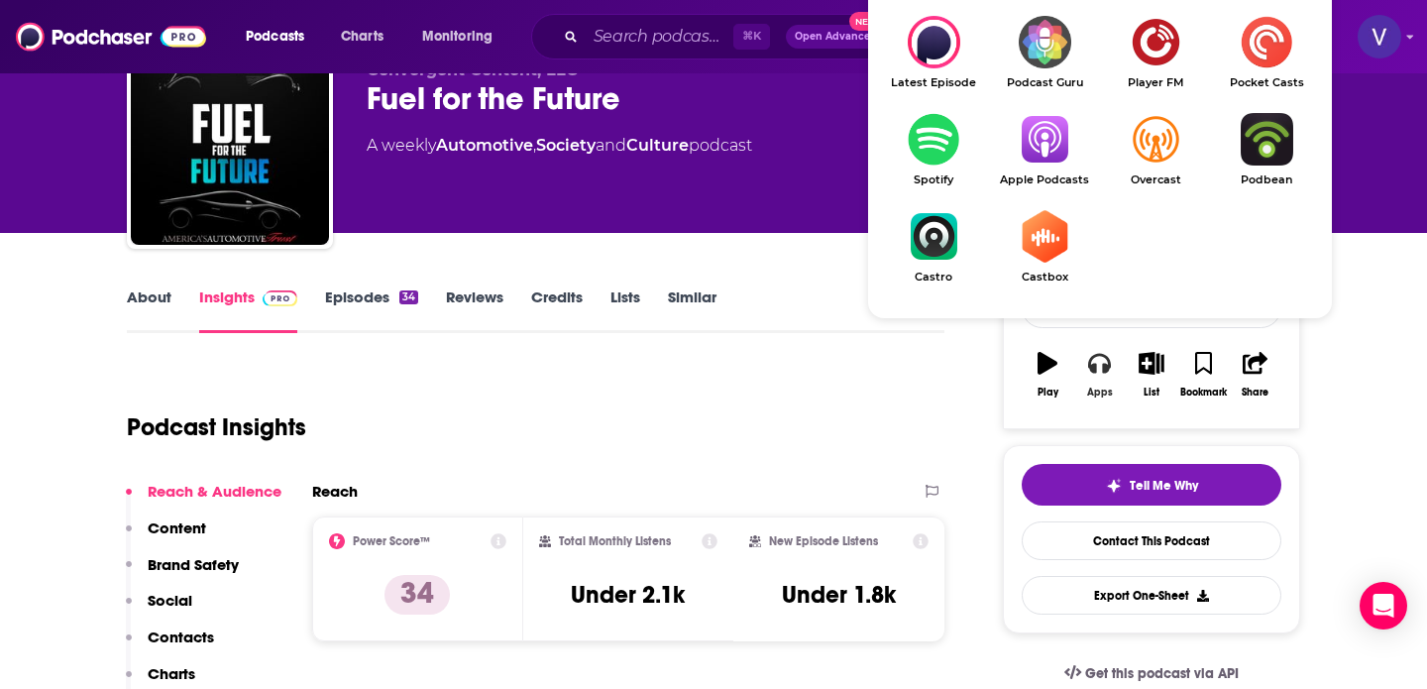
scroll to position [169, 0]
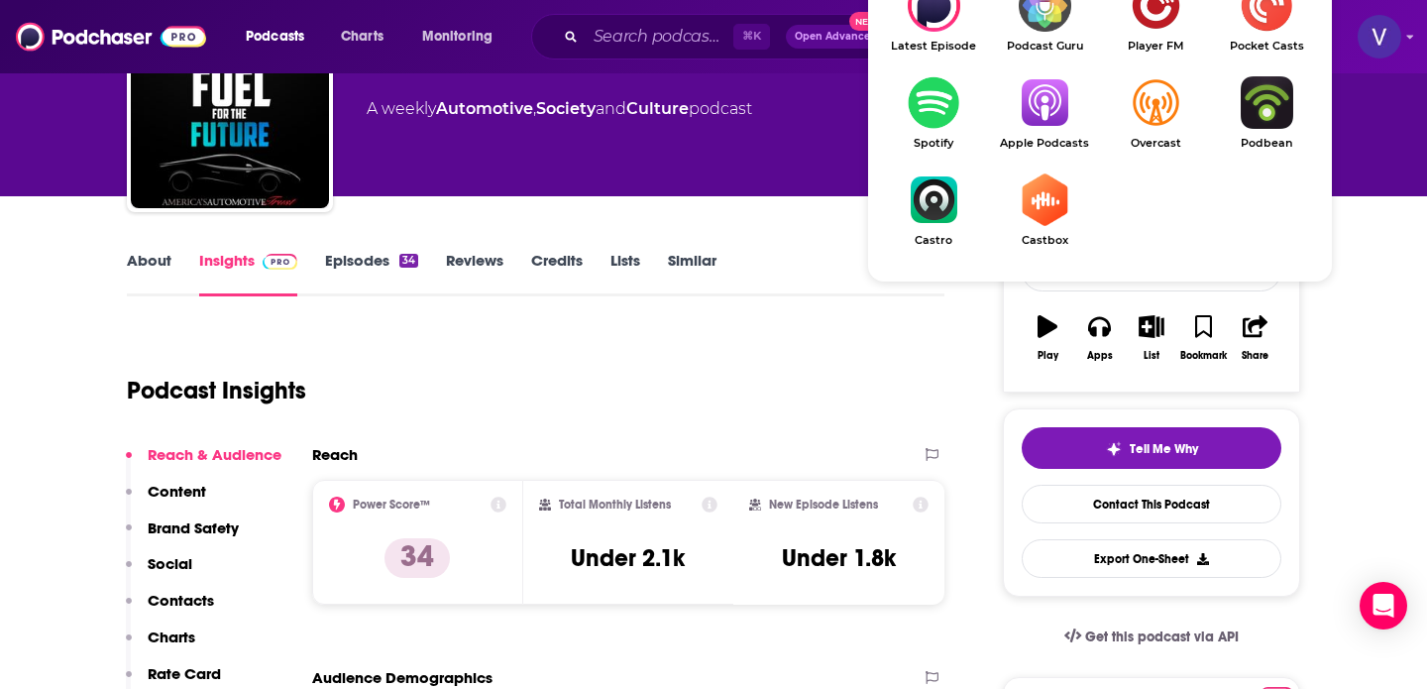
click at [1058, 76] on img "Show Listen On dropdown" at bounding box center [1044, 102] width 111 height 53
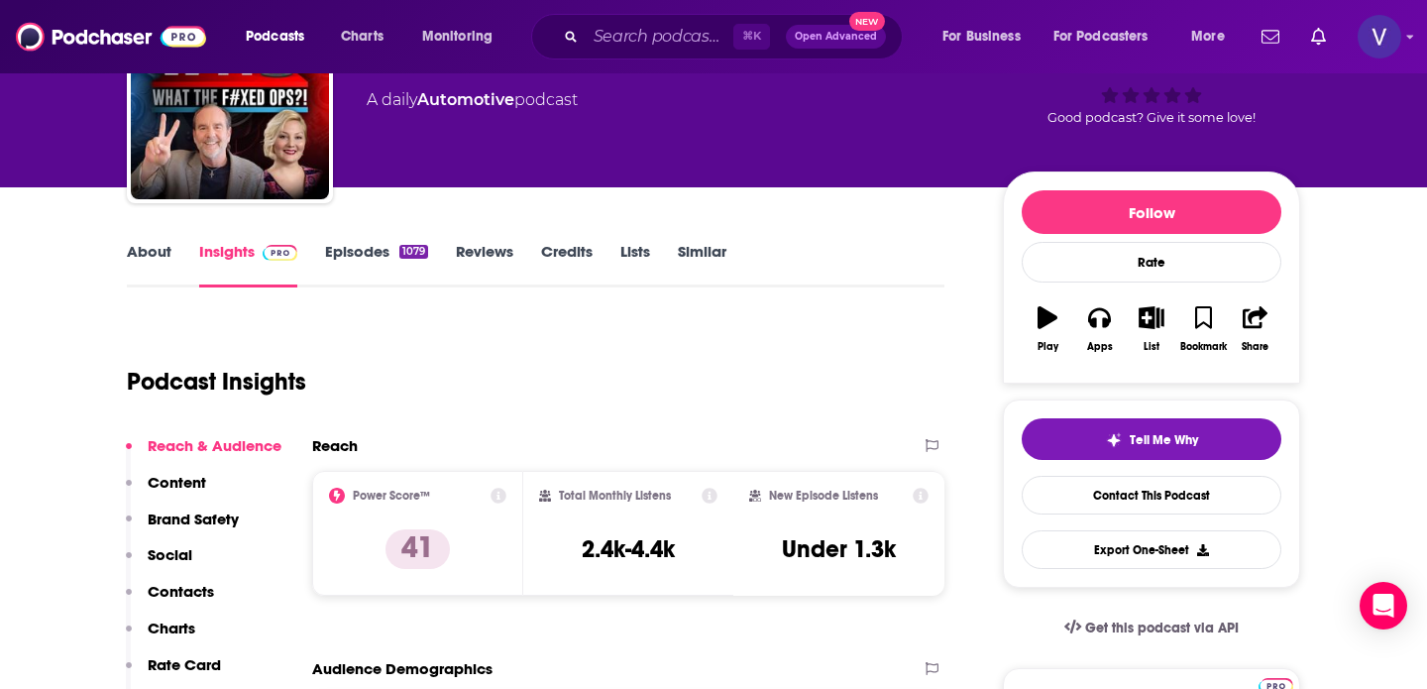
scroll to position [218, 0]
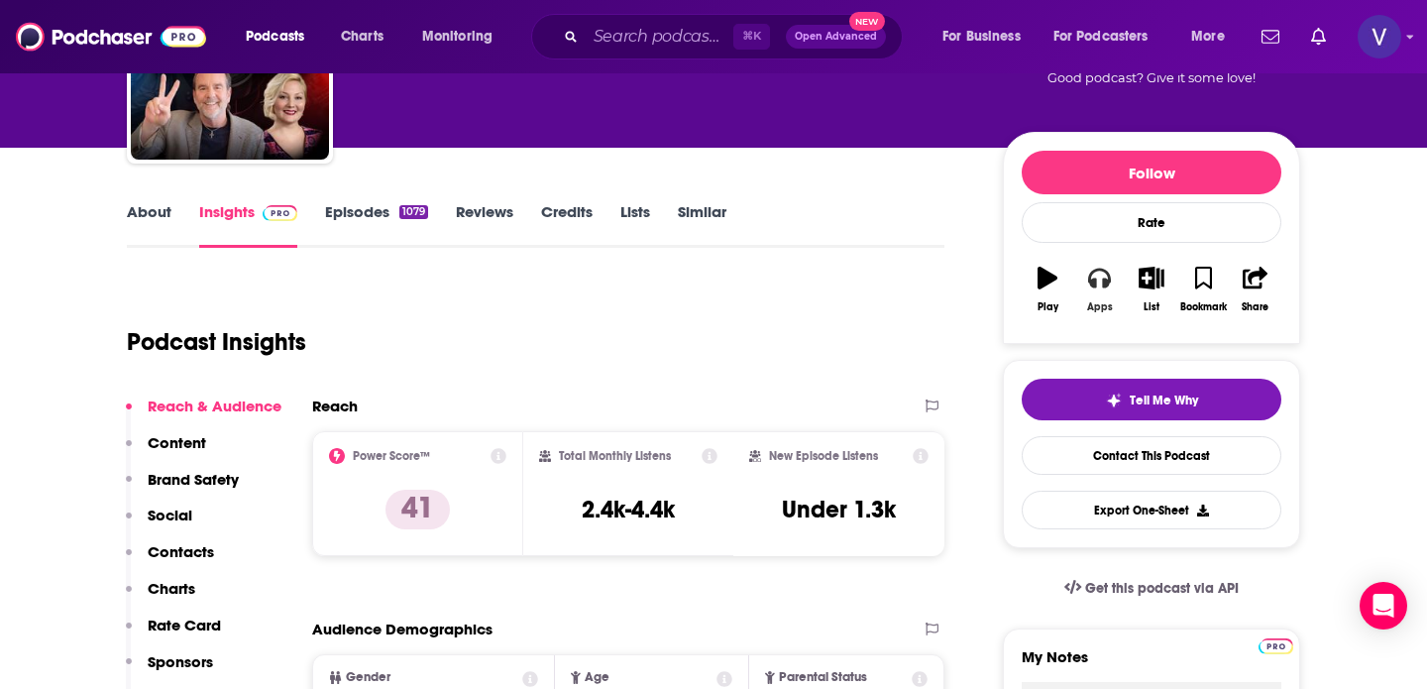
click at [1094, 255] on button "Apps" at bounding box center [1099, 289] width 52 height 71
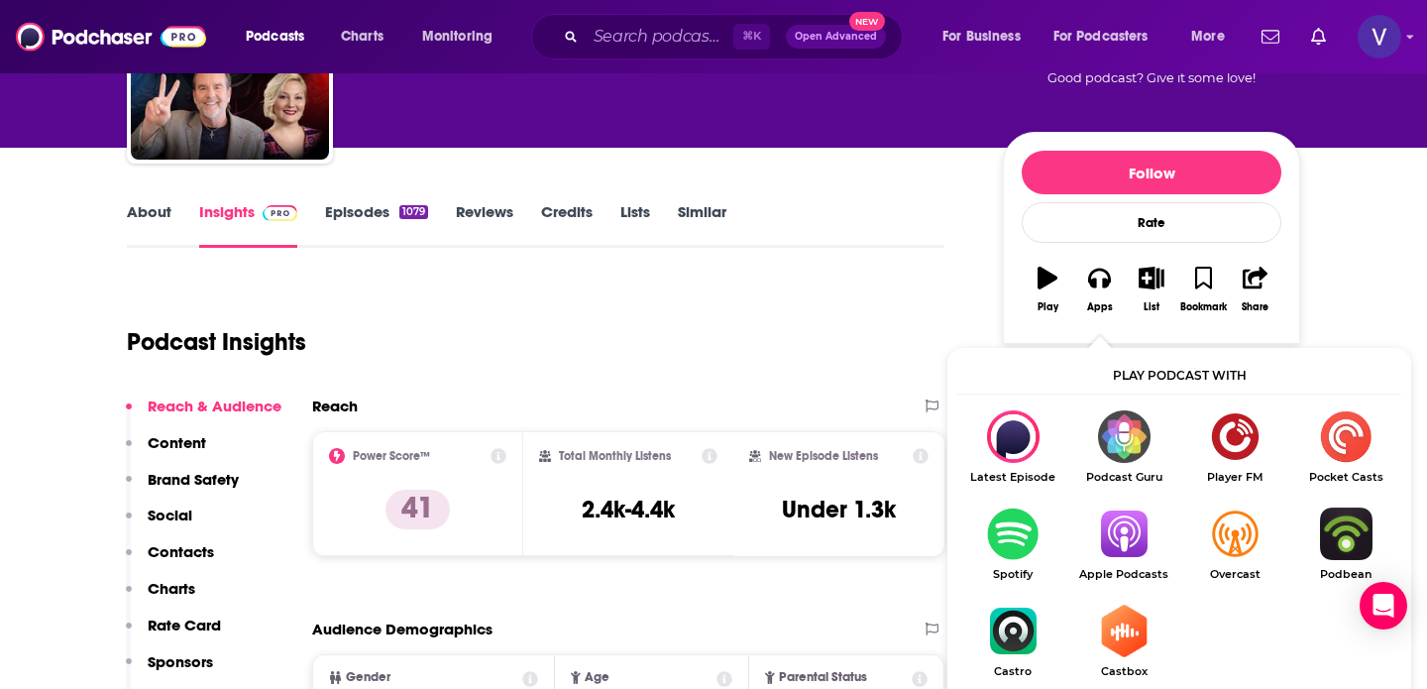
click at [1118, 507] on img "Show Listen On dropdown" at bounding box center [1123, 533] width 111 height 53
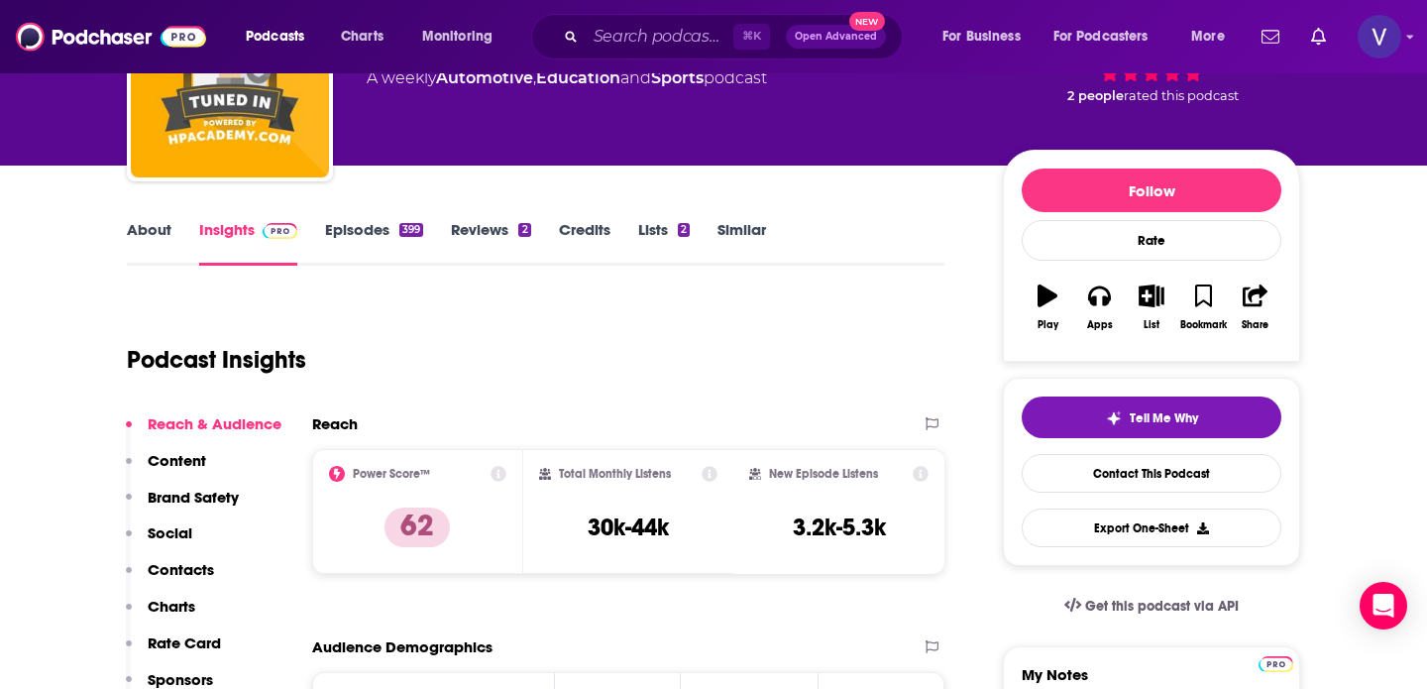
scroll to position [194, 0]
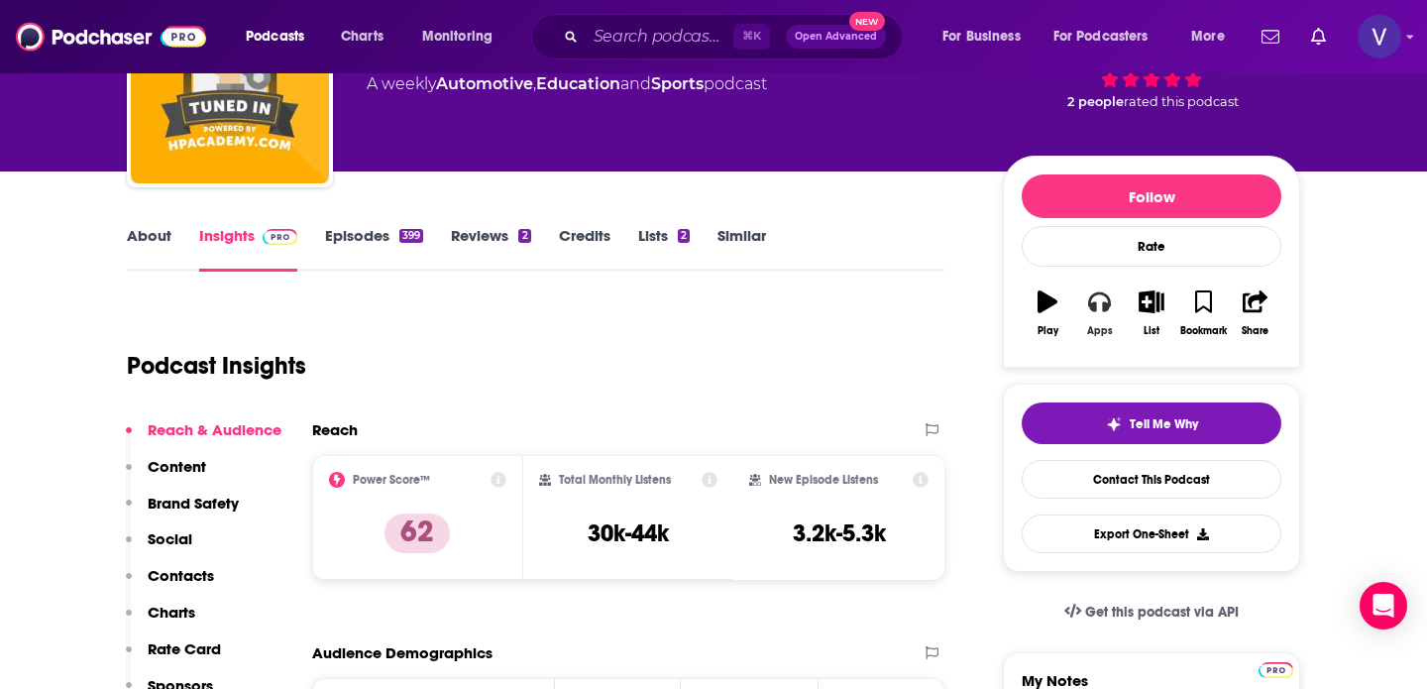
click at [1095, 292] on icon "button" at bounding box center [1099, 302] width 22 height 20
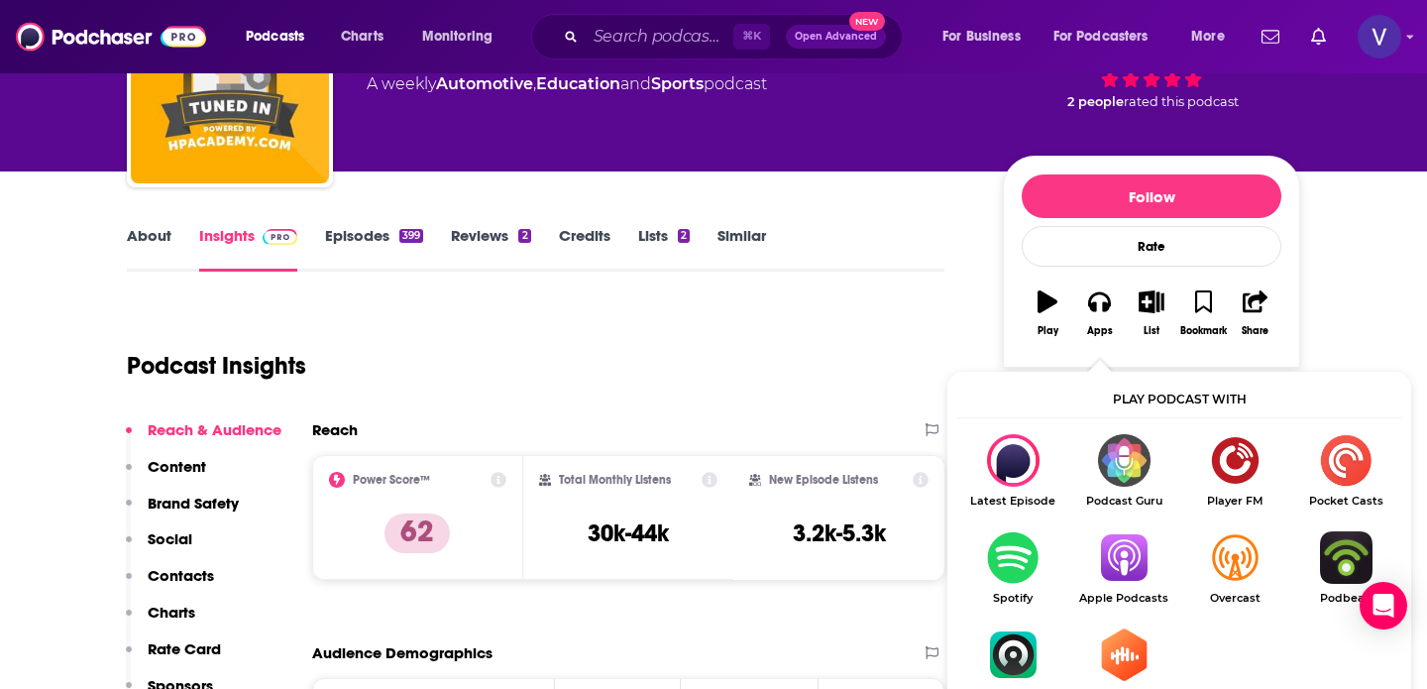
click at [1111, 531] on img "Show Listen On dropdown" at bounding box center [1123, 557] width 111 height 53
